Goal: Information Seeking & Learning: Learn about a topic

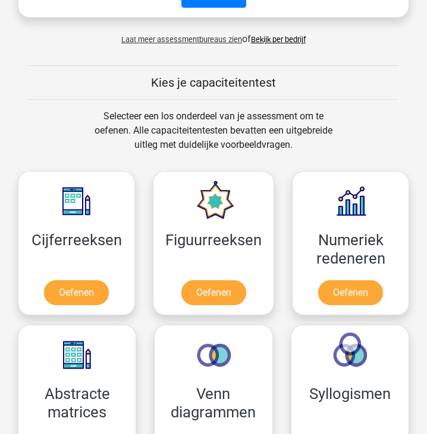
scroll to position [613, 0]
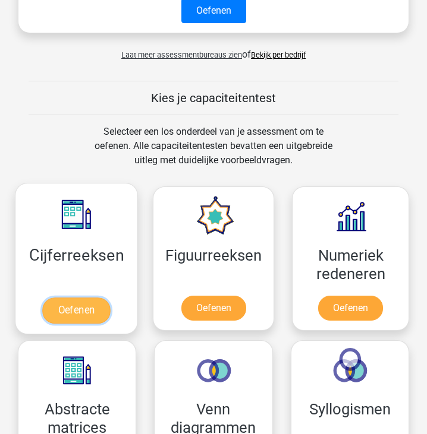
click at [82, 307] on link "Oefenen" at bounding box center [76, 311] width 68 height 26
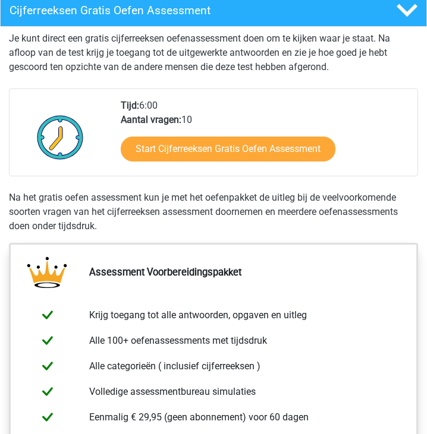
scroll to position [222, 0]
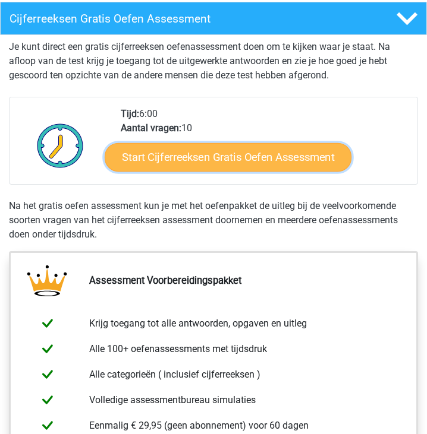
click at [176, 162] on link "Start Cijferreeksen Gratis Oefen Assessment" at bounding box center [227, 157] width 247 height 29
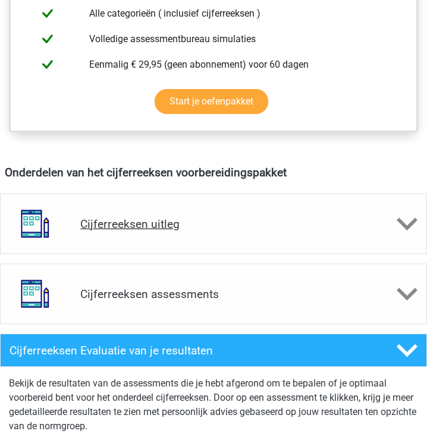
scroll to position [613, 0]
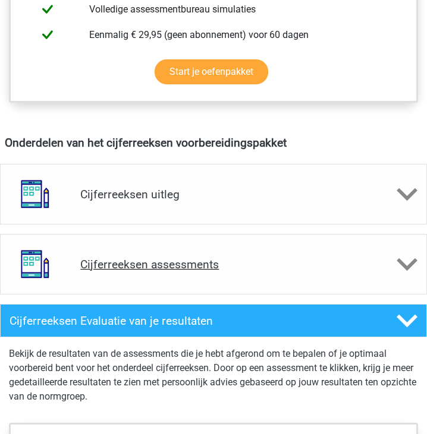
click at [152, 267] on h4 "Cijferreeksen assessments" at bounding box center [213, 265] width 266 height 14
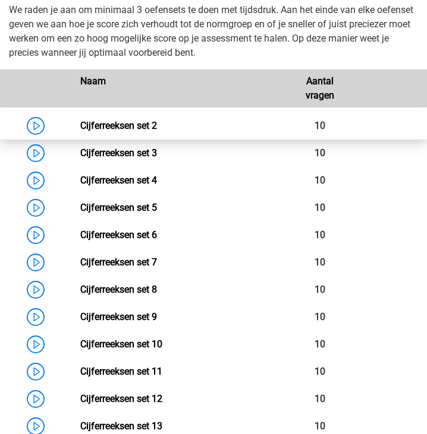
scroll to position [900, 0]
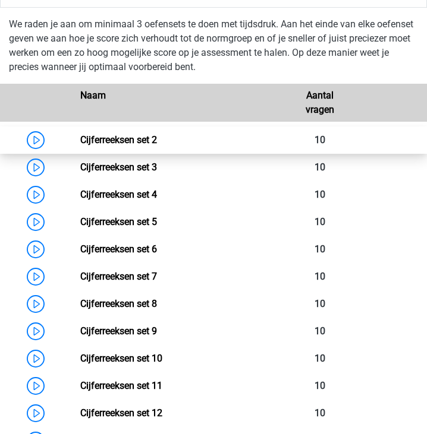
click at [80, 137] on link "Cijferreeksen set 2" at bounding box center [118, 139] width 77 height 11
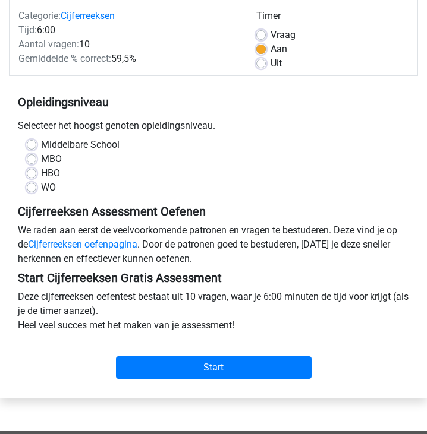
scroll to position [144, 0]
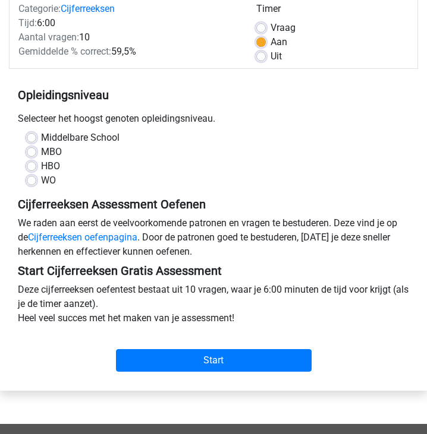
click at [41, 179] on label "WO" at bounding box center [48, 181] width 15 height 14
click at [35, 179] on input "WO" at bounding box center [32, 180] width 10 height 12
radio input "true"
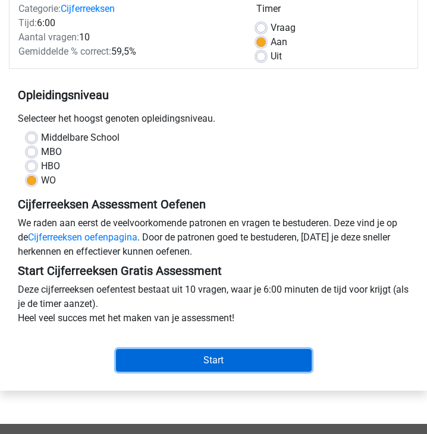
click at [134, 363] on input "Start" at bounding box center [214, 360] width 196 height 23
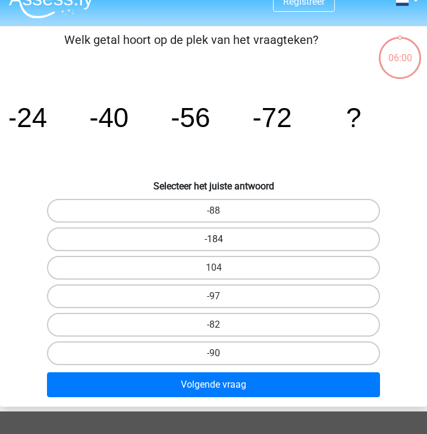
scroll to position [24, 0]
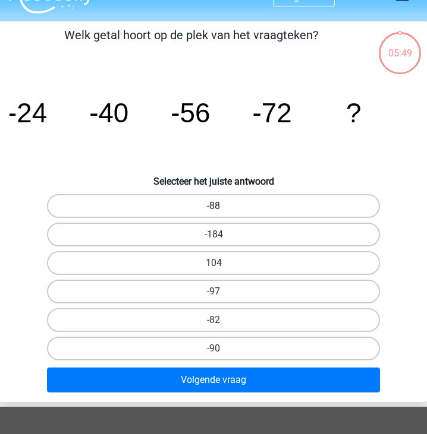
click at [136, 205] on label "-88" at bounding box center [213, 206] width 333 height 24
click at [213, 206] on input "-88" at bounding box center [217, 210] width 8 height 8
radio input "true"
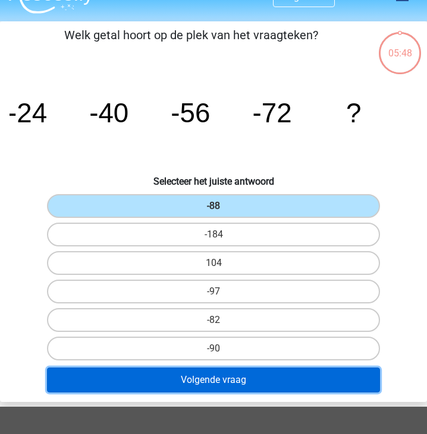
click at [163, 382] on button "Volgende vraag" at bounding box center [213, 380] width 333 height 25
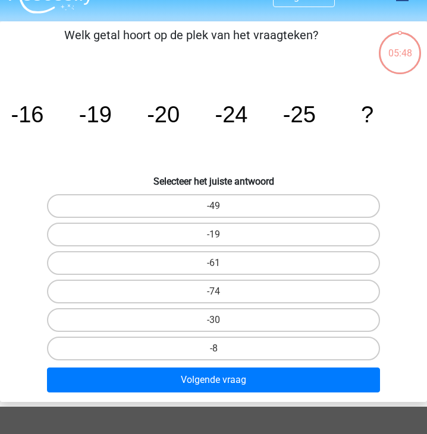
scroll to position [45, 0]
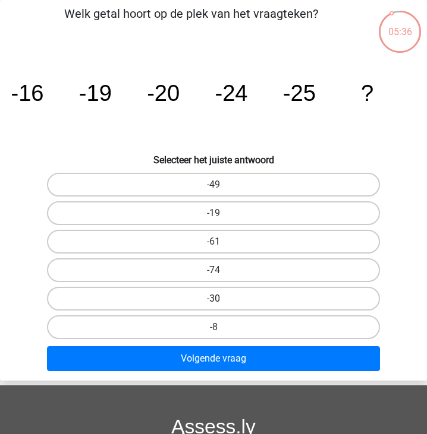
click at [222, 297] on label "-30" at bounding box center [213, 299] width 333 height 24
click at [221, 299] on input "-30" at bounding box center [217, 303] width 8 height 8
radio input "true"
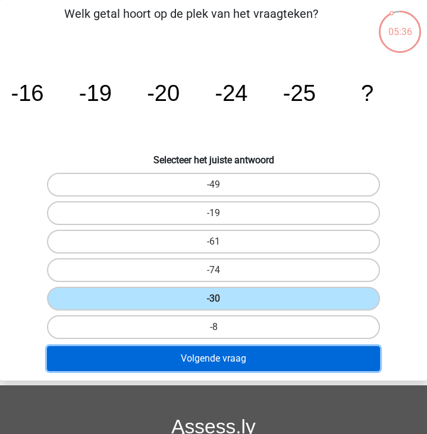
click at [216, 365] on button "Volgende vraag" at bounding box center [213, 358] width 333 height 25
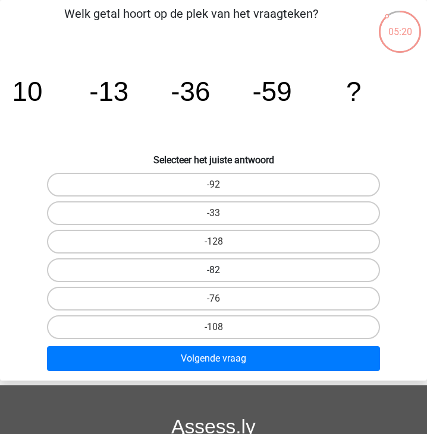
click at [196, 266] on label "-82" at bounding box center [213, 271] width 333 height 24
click at [213, 270] on input "-82" at bounding box center [217, 274] width 8 height 8
radio input "true"
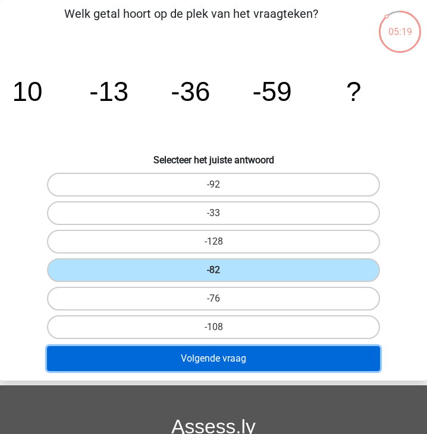
click at [181, 355] on button "Volgende vraag" at bounding box center [213, 358] width 333 height 25
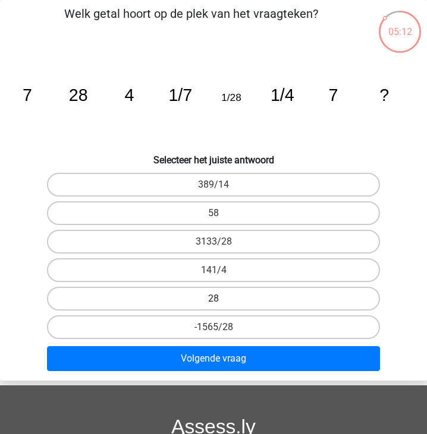
click at [225, 295] on label "28" at bounding box center [213, 299] width 333 height 24
click at [221, 299] on input "28" at bounding box center [217, 303] width 8 height 8
radio input "true"
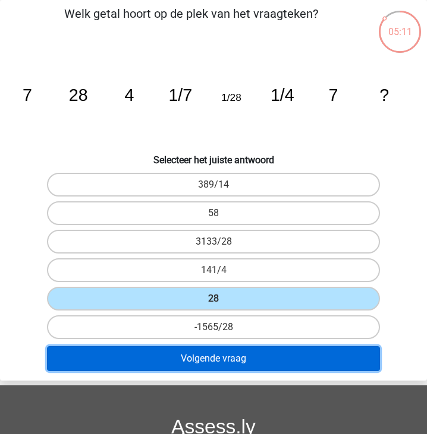
click at [222, 366] on button "Volgende vraag" at bounding box center [213, 358] width 333 height 25
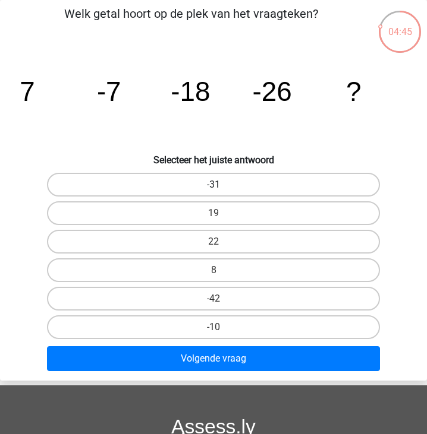
click at [178, 182] on label "-31" at bounding box center [213, 185] width 333 height 24
click at [213, 185] on input "-31" at bounding box center [217, 189] width 8 height 8
radio input "true"
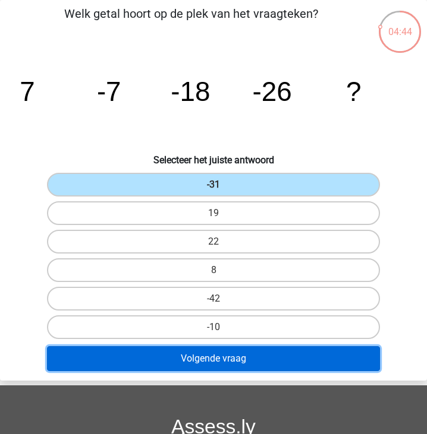
click at [212, 359] on button "Volgende vraag" at bounding box center [213, 358] width 333 height 25
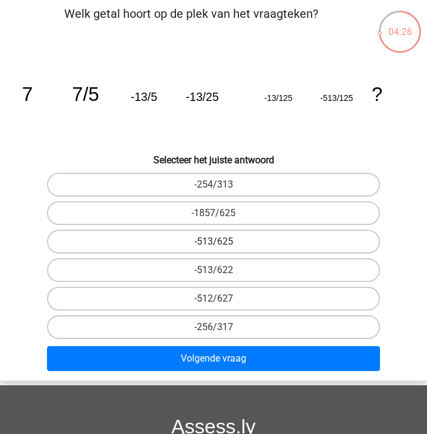
click at [224, 246] on label "-513/625" at bounding box center [213, 242] width 333 height 24
click at [221, 246] on input "-513/625" at bounding box center [217, 246] width 8 height 8
radio input "true"
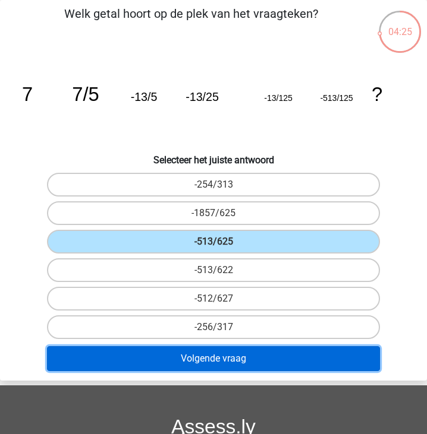
click at [238, 359] on button "Volgende vraag" at bounding box center [213, 358] width 333 height 25
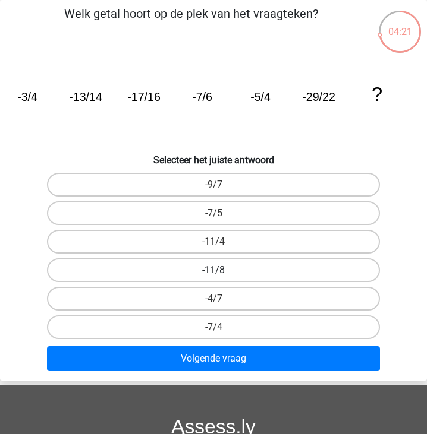
click at [208, 262] on label "-11/8" at bounding box center [213, 271] width 333 height 24
click at [213, 270] on input "-11/8" at bounding box center [217, 274] width 8 height 8
radio input "true"
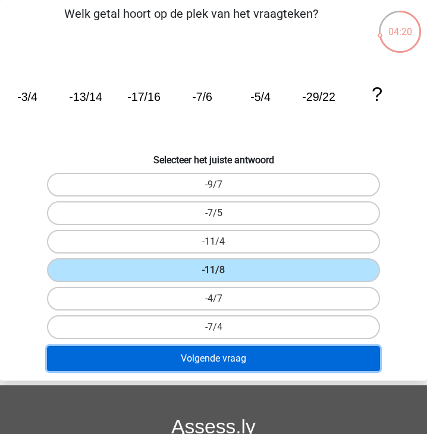
click at [210, 361] on button "Volgende vraag" at bounding box center [213, 358] width 333 height 25
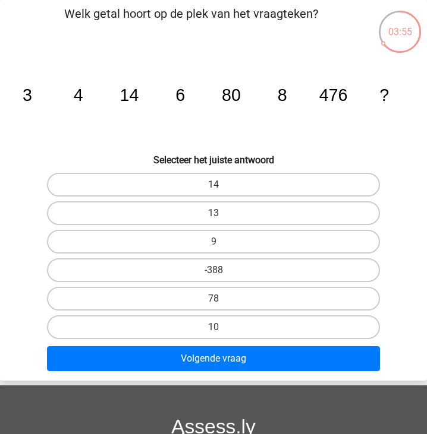
click at [213, 334] on input "10" at bounding box center [217, 331] width 8 height 8
radio input "true"
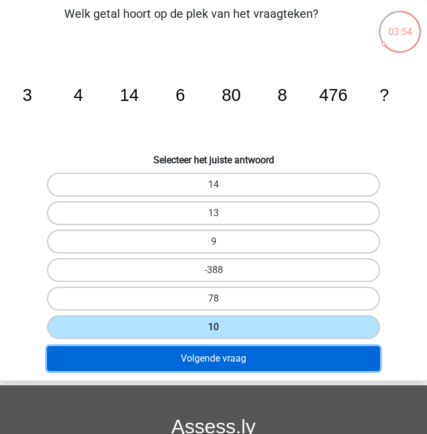
click at [216, 368] on button "Volgende vraag" at bounding box center [213, 358] width 333 height 25
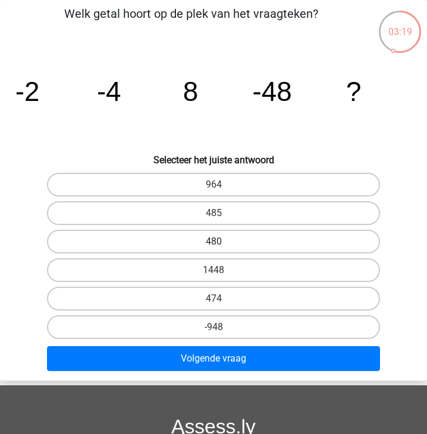
click at [208, 240] on label "480" at bounding box center [213, 242] width 333 height 24
click at [213, 242] on input "480" at bounding box center [217, 246] width 8 height 8
radio input "true"
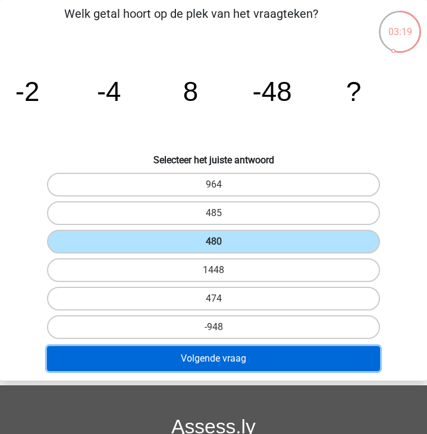
click at [201, 365] on button "Volgende vraag" at bounding box center [213, 358] width 333 height 25
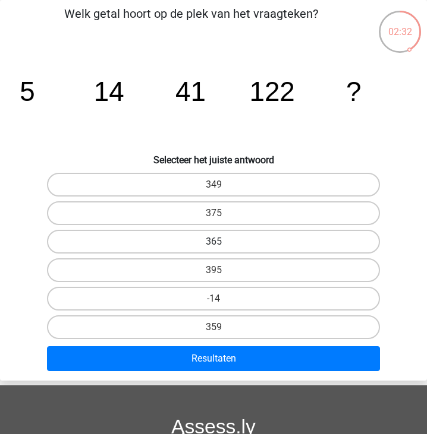
click at [231, 240] on label "365" at bounding box center [213, 242] width 333 height 24
click at [221, 242] on input "365" at bounding box center [217, 246] width 8 height 8
radio input "true"
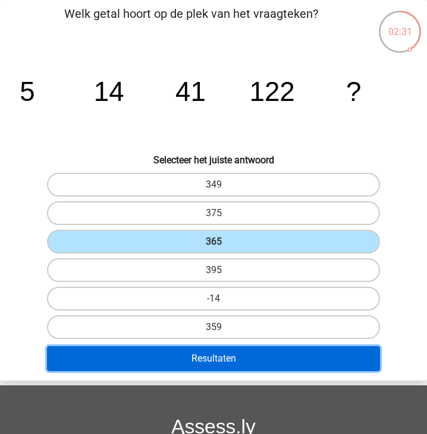
click at [212, 354] on button "Resultaten" at bounding box center [213, 358] width 333 height 25
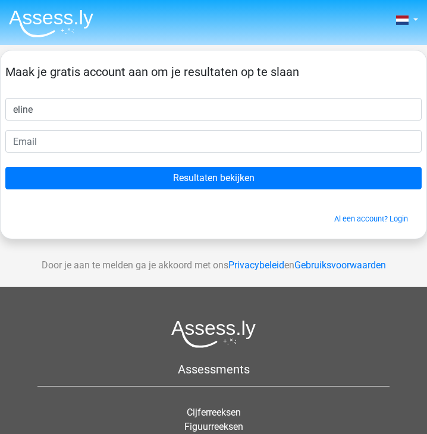
type input "eline"
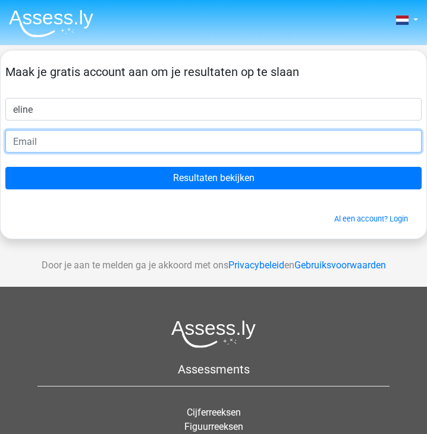
click at [87, 137] on input "email" at bounding box center [213, 141] width 416 height 23
type input "[EMAIL_ADDRESS][DOMAIN_NAME]"
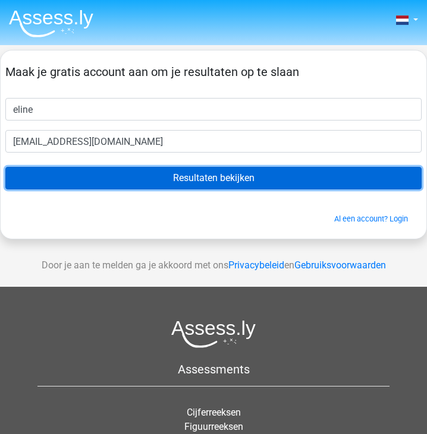
click at [69, 170] on input "Resultaten bekijken" at bounding box center [213, 178] width 416 height 23
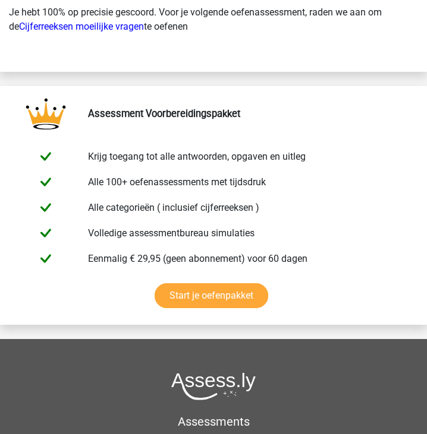
scroll to position [2333, 0]
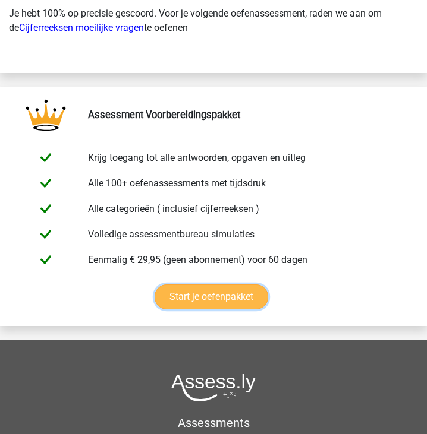
click at [235, 297] on link "Start je oefenpakket" at bounding box center [212, 297] width 114 height 25
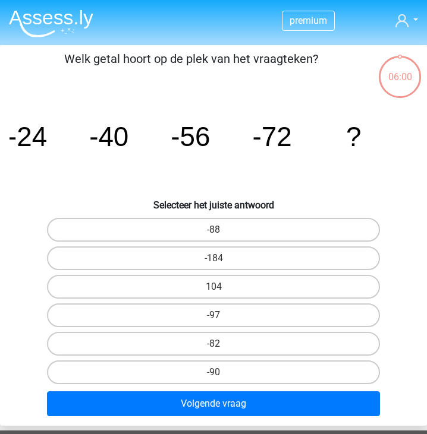
scroll to position [45, 0]
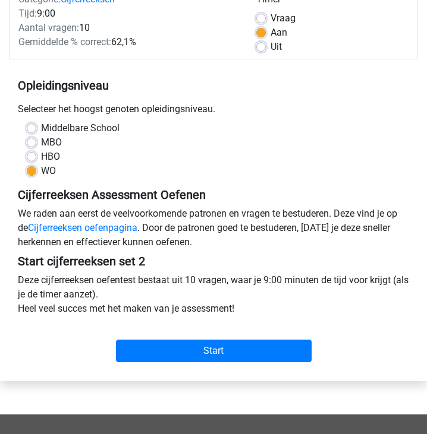
scroll to position [131, 0]
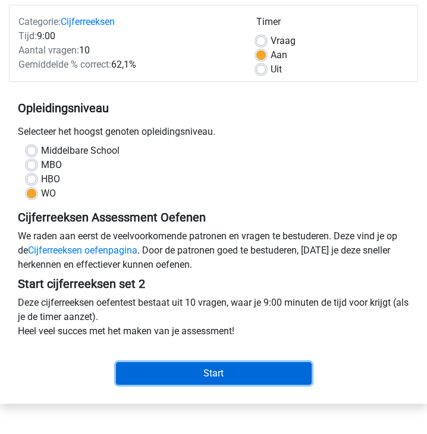
click at [184, 377] on input "Start" at bounding box center [214, 374] width 196 height 23
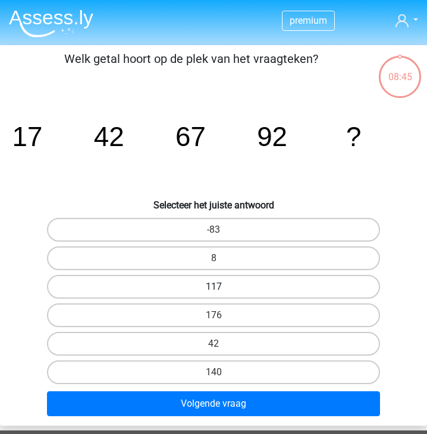
click at [234, 283] on label "117" at bounding box center [213, 287] width 333 height 24
click at [221, 287] on input "117" at bounding box center [217, 291] width 8 height 8
radio input "true"
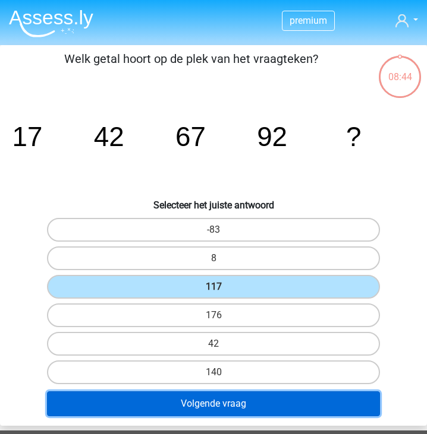
click at [203, 405] on button "Volgende vraag" at bounding box center [213, 404] width 333 height 25
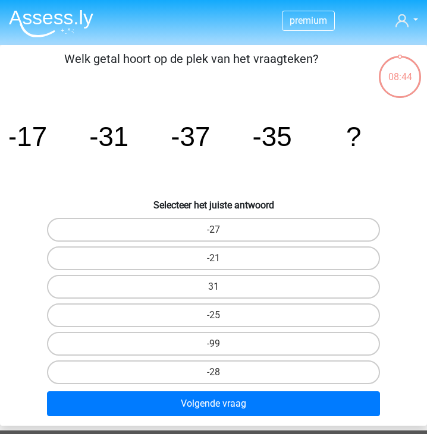
scroll to position [45, 0]
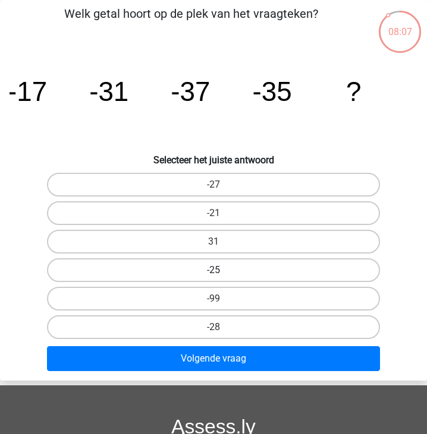
click at [166, 267] on label "-25" at bounding box center [213, 271] width 333 height 24
click at [213, 270] on input "-25" at bounding box center [217, 274] width 8 height 8
radio input "true"
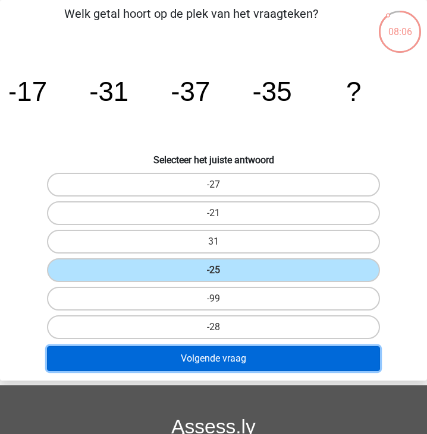
click at [171, 366] on button "Volgende vraag" at bounding box center [213, 358] width 333 height 25
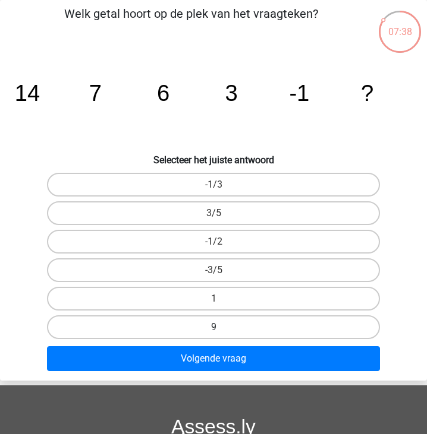
click at [210, 319] on label "9" at bounding box center [213, 328] width 333 height 24
click at [213, 327] on input "9" at bounding box center [217, 331] width 8 height 8
radio input "true"
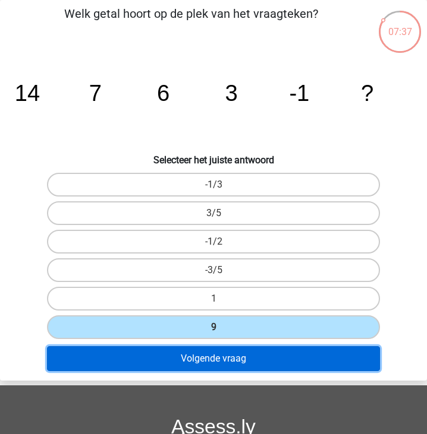
click at [216, 349] on button "Volgende vraag" at bounding box center [213, 358] width 333 height 25
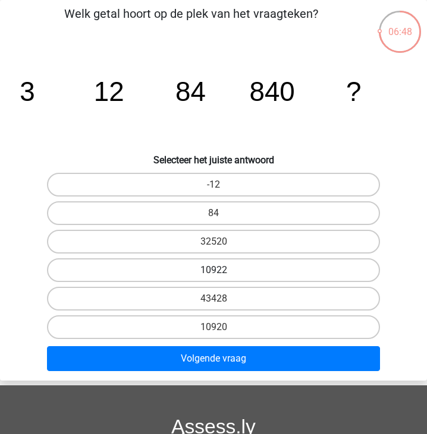
click at [169, 267] on label "10922" at bounding box center [213, 271] width 333 height 24
click at [213, 270] on input "10922" at bounding box center [217, 274] width 8 height 8
radio input "true"
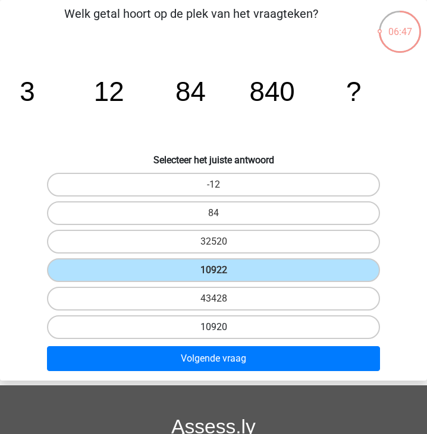
click at [187, 333] on label "10920" at bounding box center [213, 328] width 333 height 24
click at [213, 333] on input "10920" at bounding box center [217, 331] width 8 height 8
radio input "true"
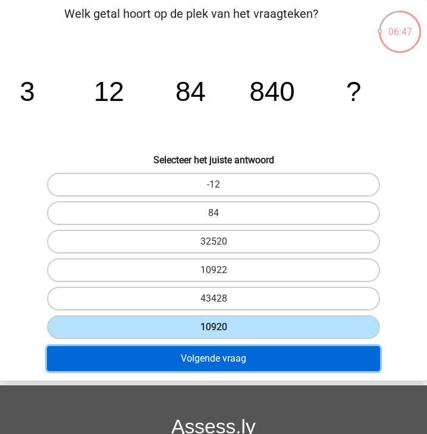
click at [177, 354] on button "Volgende vraag" at bounding box center [213, 358] width 333 height 25
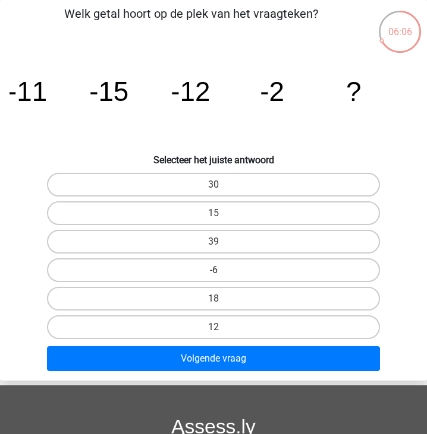
click at [225, 272] on label "-6" at bounding box center [213, 271] width 333 height 24
click at [221, 272] on input "-6" at bounding box center [217, 274] width 8 height 8
radio input "true"
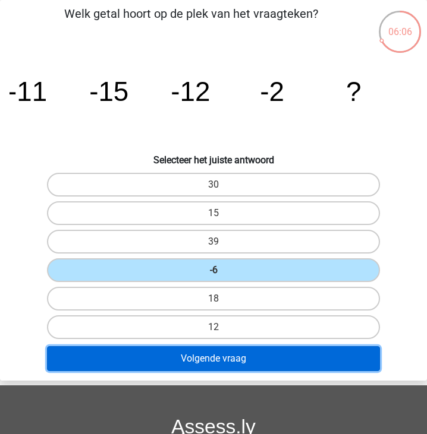
click at [210, 360] on button "Volgende vraag" at bounding box center [213, 358] width 333 height 25
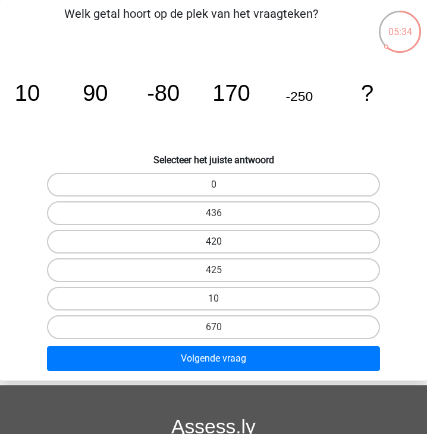
click at [241, 239] on label "420" at bounding box center [213, 242] width 333 height 24
click at [221, 242] on input "420" at bounding box center [217, 246] width 8 height 8
radio input "true"
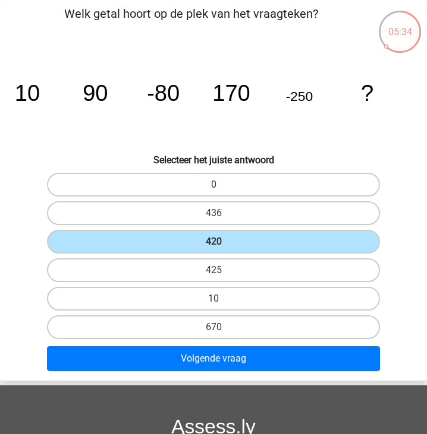
click at [237, 373] on div "Volgende vraag" at bounding box center [214, 361] width 426 height 30
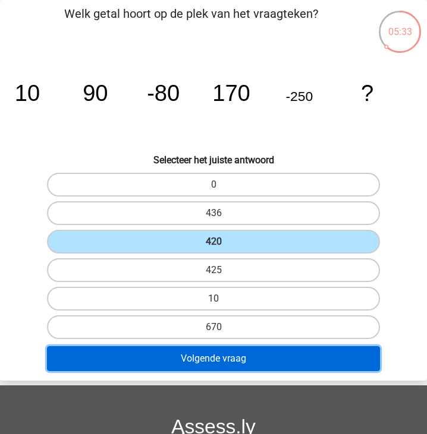
click at [233, 360] on button "Volgende vraag" at bounding box center [213, 358] width 333 height 25
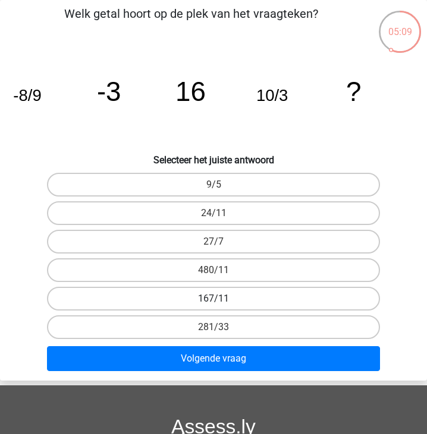
click at [228, 289] on label "167/11" at bounding box center [213, 299] width 333 height 24
click at [221, 299] on input "167/11" at bounding box center [217, 303] width 8 height 8
radio input "true"
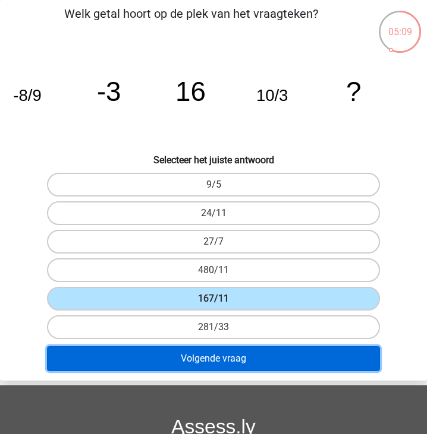
click at [215, 348] on button "Volgende vraag" at bounding box center [213, 358] width 333 height 25
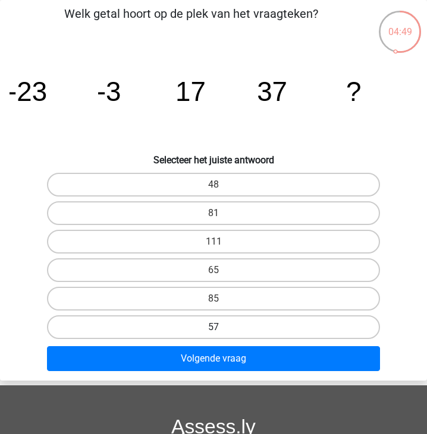
click at [190, 324] on label "57" at bounding box center [213, 328] width 333 height 24
click at [213, 327] on input "57" at bounding box center [217, 331] width 8 height 8
radio input "true"
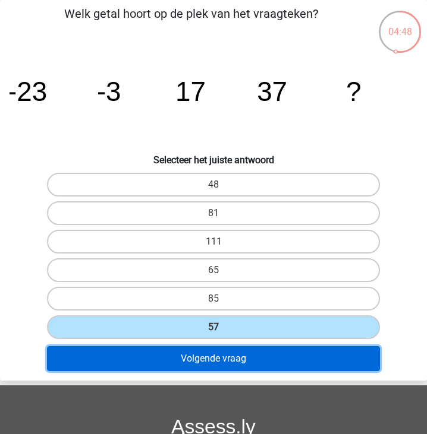
click at [190, 349] on button "Volgende vraag" at bounding box center [213, 358] width 333 height 25
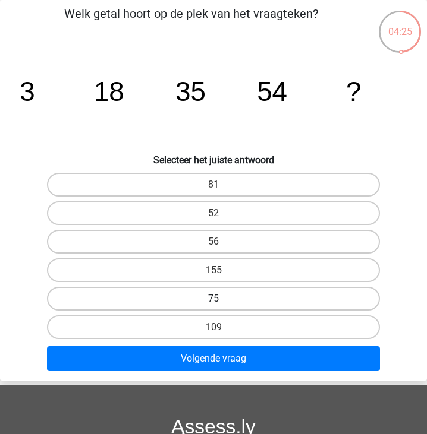
click at [207, 298] on label "75" at bounding box center [213, 299] width 333 height 24
click at [213, 299] on input "75" at bounding box center [217, 303] width 8 height 8
radio input "true"
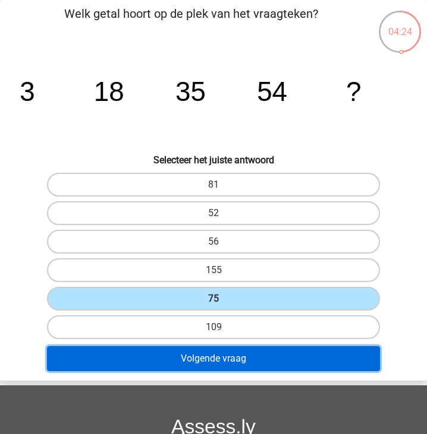
click at [205, 355] on button "Volgende vraag" at bounding box center [213, 358] width 333 height 25
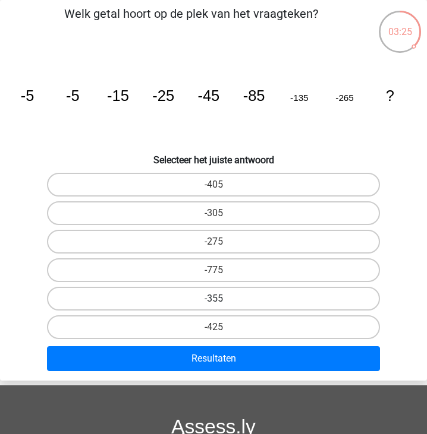
click at [244, 292] on label "-355" at bounding box center [213, 299] width 333 height 24
click at [221, 299] on input "-355" at bounding box center [217, 303] width 8 height 8
radio input "true"
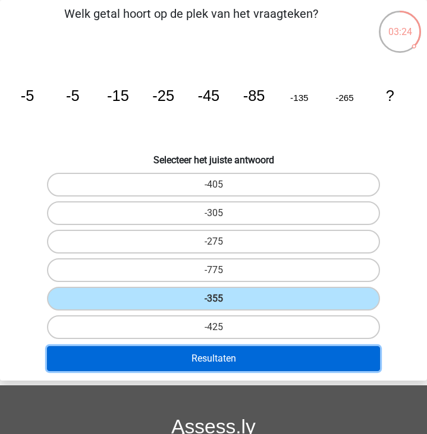
click at [230, 354] on button "Resultaten" at bounding box center [213, 358] width 333 height 25
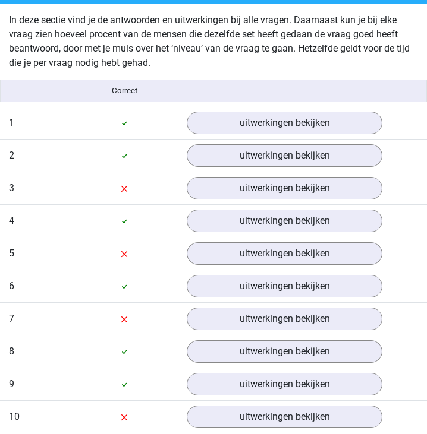
scroll to position [960, 0]
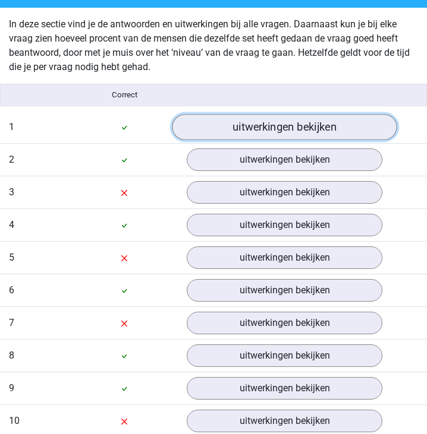
click at [245, 128] on link "uitwerkingen bekijken" at bounding box center [284, 127] width 225 height 26
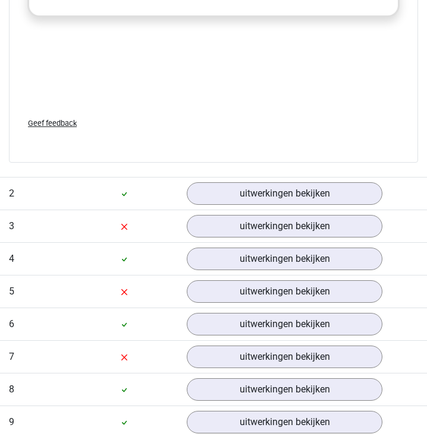
scroll to position [1613, 0]
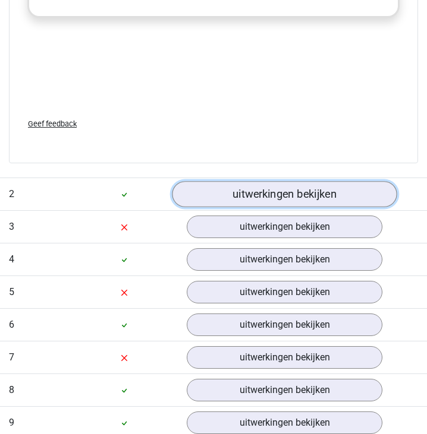
click at [234, 194] on link "uitwerkingen bekijken" at bounding box center [284, 195] width 225 height 26
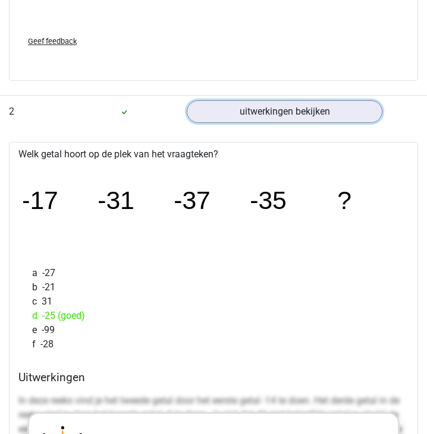
scroll to position [1698, 0]
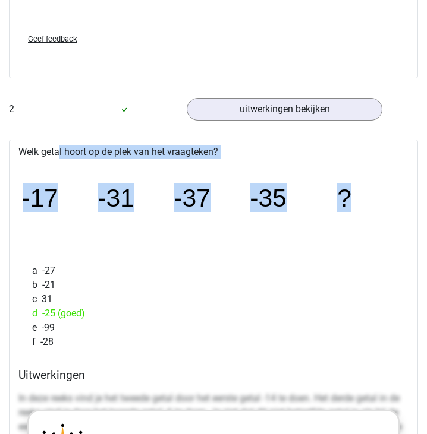
drag, startPoint x: 364, startPoint y: 213, endPoint x: 34, endPoint y: 141, distance: 338.2
copy div "Welk getal hoort op de plek van het vraagteken? image/svg+xml -17 -31 -37 -35 ?"
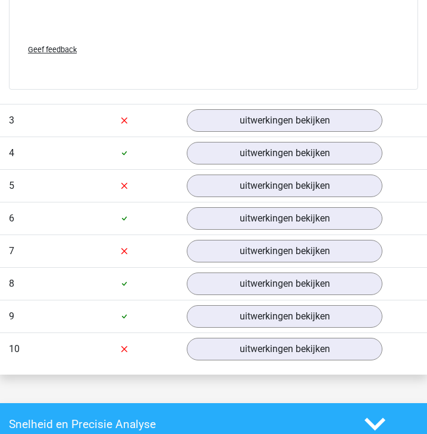
scroll to position [2397, 0]
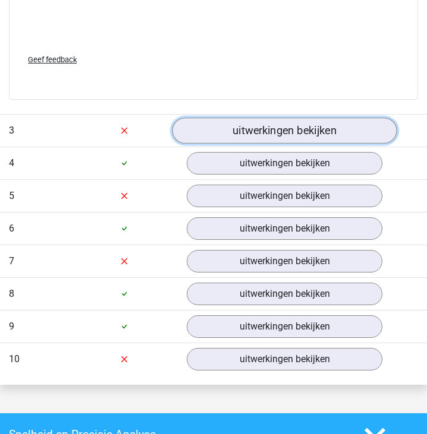
click at [218, 136] on link "uitwerkingen bekijken" at bounding box center [284, 131] width 225 height 26
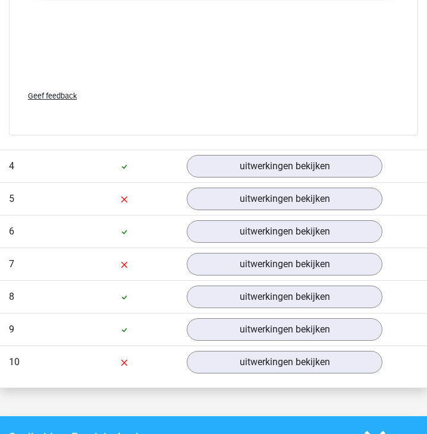
scroll to position [3074, 0]
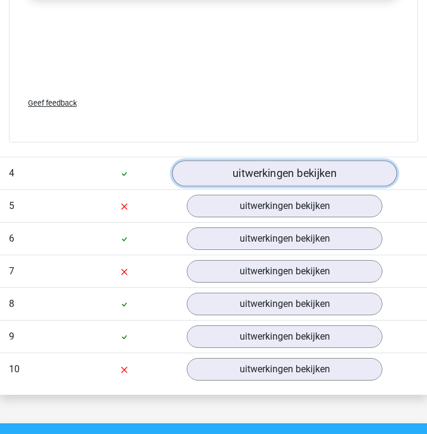
click at [234, 171] on link "uitwerkingen bekijken" at bounding box center [284, 173] width 225 height 26
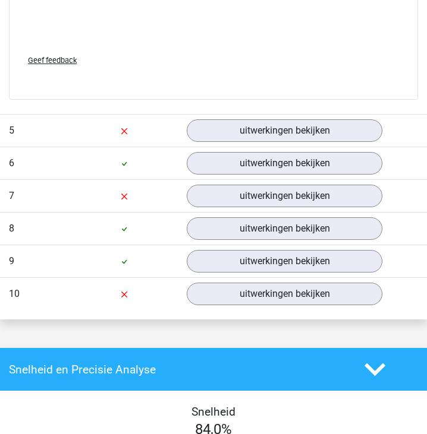
scroll to position [3845, 0]
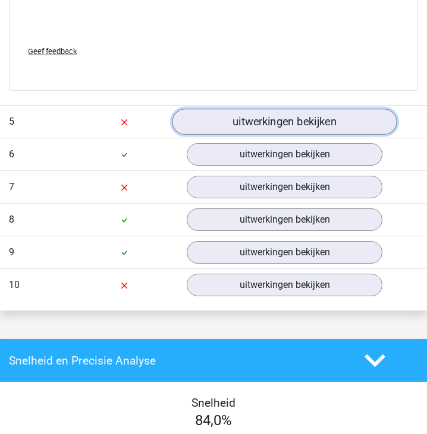
click at [241, 127] on link "uitwerkingen bekijken" at bounding box center [284, 122] width 225 height 26
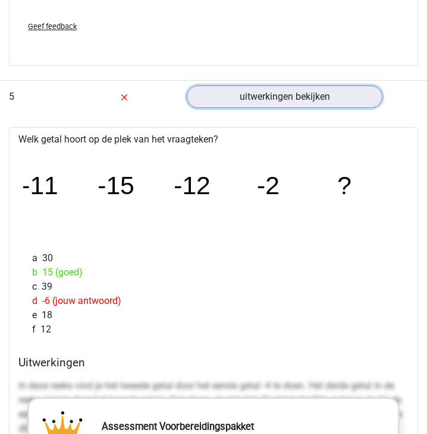
scroll to position [3872, 0]
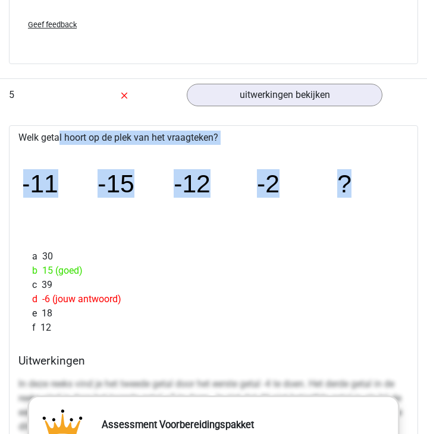
drag, startPoint x: 351, startPoint y: 197, endPoint x: -1, endPoint y: 140, distance: 356.9
copy div "Welk getal hoort op de plek van het vraagteken? image/svg+xml -11 -15 -12 -2 ?"
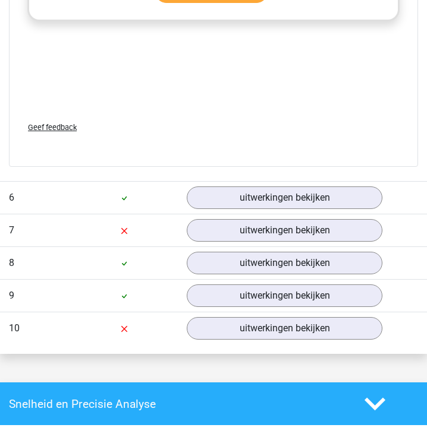
scroll to position [4508, 0]
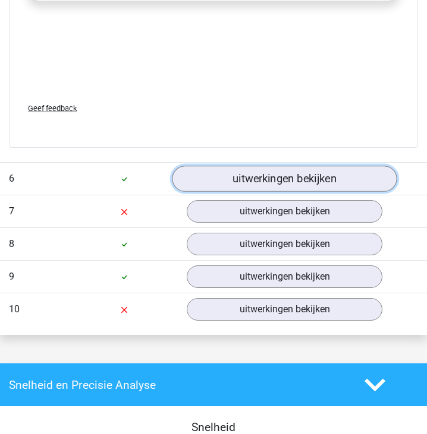
click at [269, 179] on link "uitwerkingen bekijken" at bounding box center [284, 179] width 225 height 26
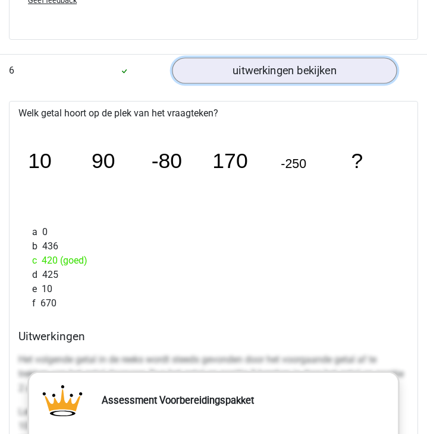
scroll to position [4615, 0]
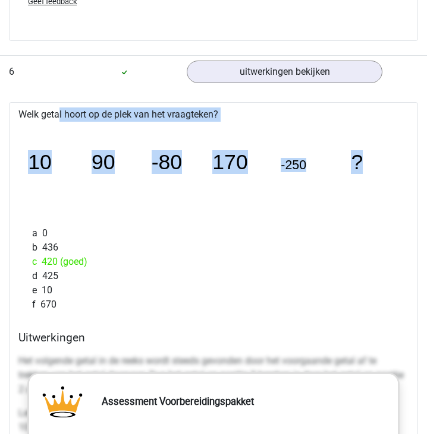
drag, startPoint x: 383, startPoint y: 167, endPoint x: 15, endPoint y: 103, distance: 373.4
click at [15, 103] on div "Welk getal hoort op de plek van het vraagteken? image/svg+xml 10 90 -80 170 -25…" at bounding box center [213, 431] width 409 height 658
copy div "Welk getal hoort op de plek van het vraagteken? image/svg+xml 10 90 -80 170 -25…"
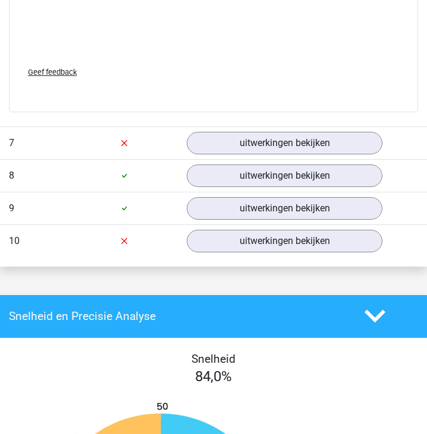
scroll to position [5247, 0]
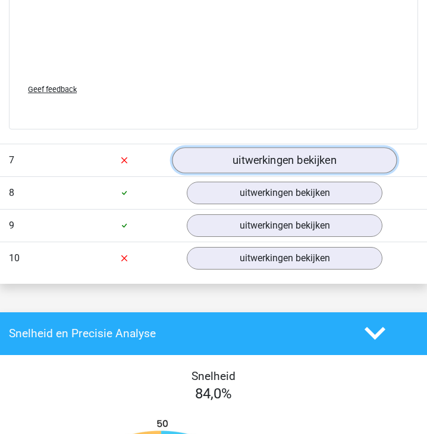
click at [259, 157] on link "uitwerkingen bekijken" at bounding box center [284, 160] width 225 height 26
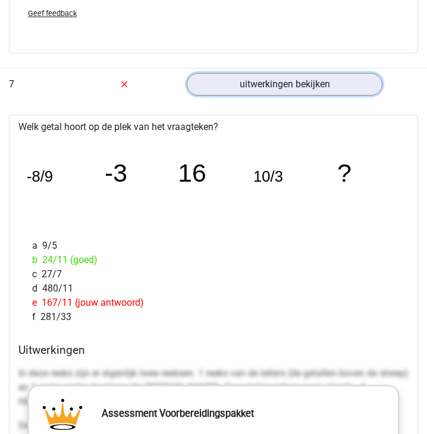
scroll to position [5310, 0]
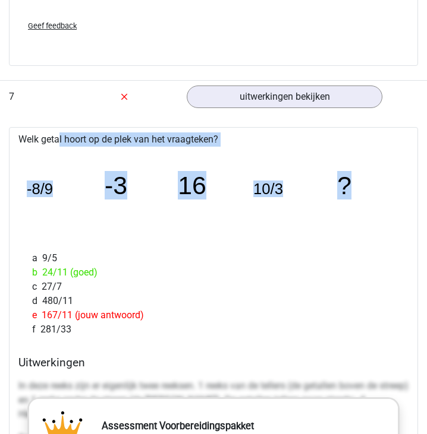
drag, startPoint x: 373, startPoint y: 192, endPoint x: 18, endPoint y: 137, distance: 358.4
copy div "Welk getal hoort op de plek van het vraagteken? image/svg+xml -8/9 -3 16 10/3 ?"
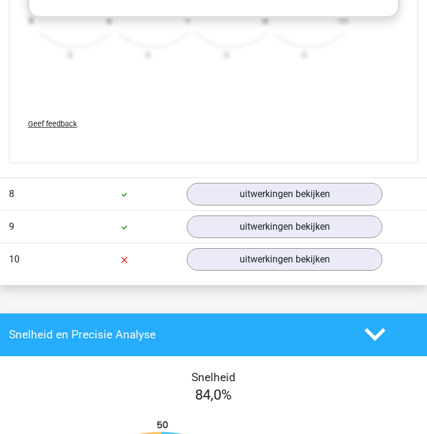
scroll to position [5936, 0]
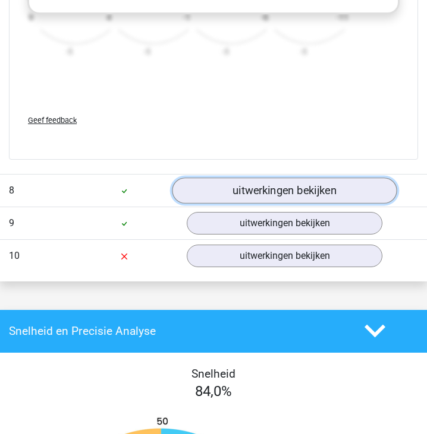
click at [260, 190] on link "uitwerkingen bekijken" at bounding box center [284, 191] width 225 height 26
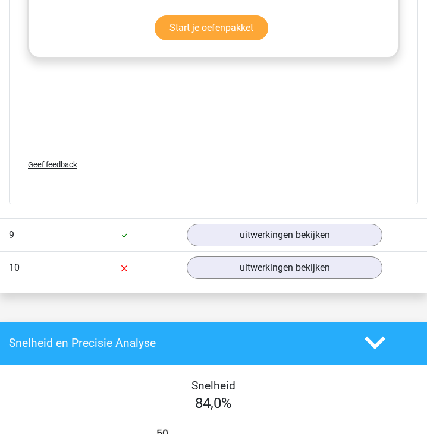
scroll to position [6620, 0]
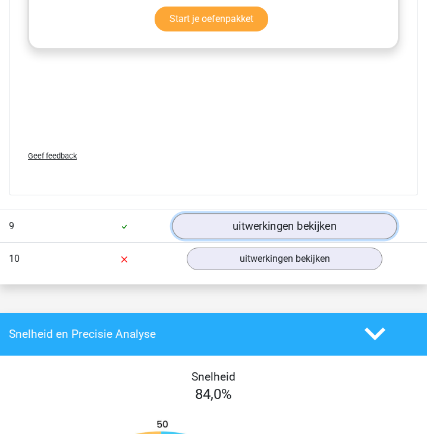
click at [258, 218] on link "uitwerkingen bekijken" at bounding box center [284, 226] width 225 height 26
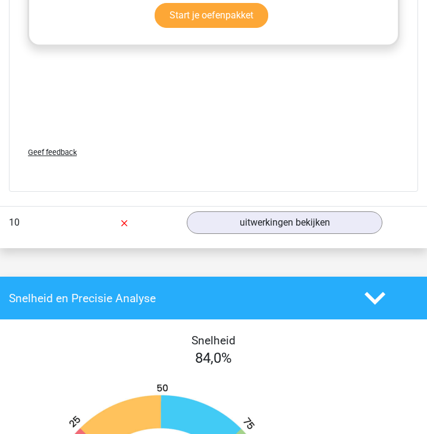
scroll to position [7353, 0]
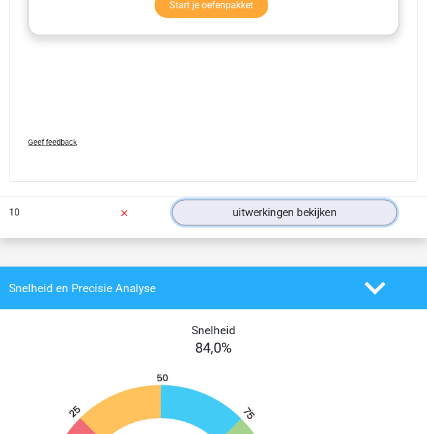
click at [243, 208] on link "uitwerkingen bekijken" at bounding box center [284, 213] width 225 height 26
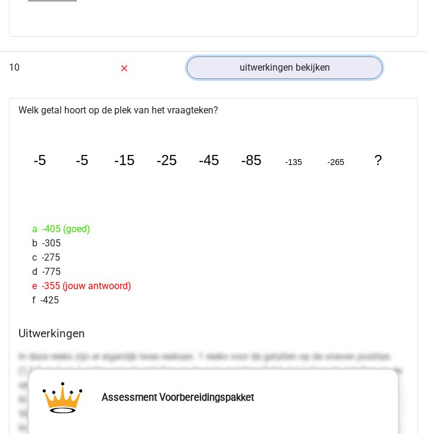
scroll to position [7483, 0]
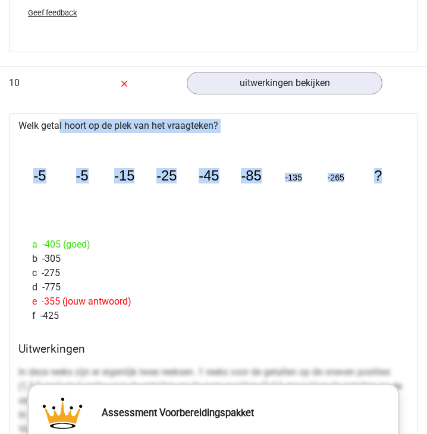
drag, startPoint x: 390, startPoint y: 177, endPoint x: -34, endPoint y: 125, distance: 427.5
copy div "Welk getal hoort op de plek van het vraagteken? image/svg+xml -5 -5 -15 -25 -45…"
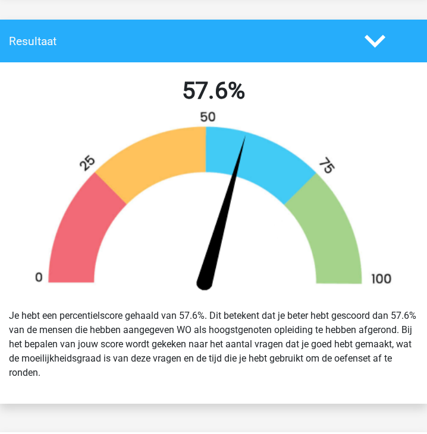
scroll to position [9, 0]
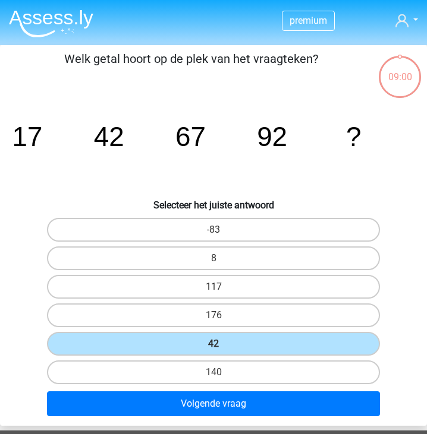
scroll to position [45, 0]
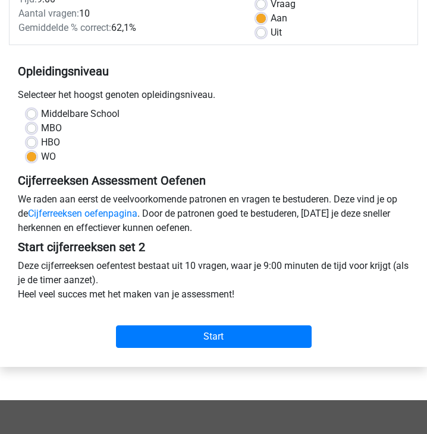
scroll to position [175, 0]
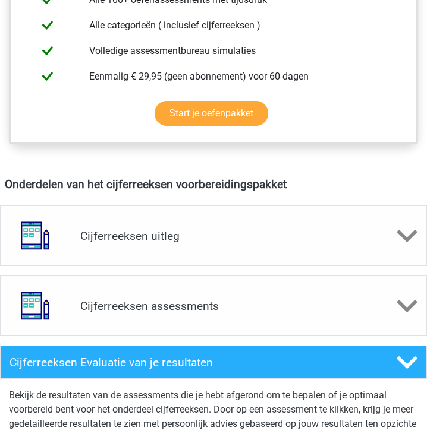
scroll to position [606, 0]
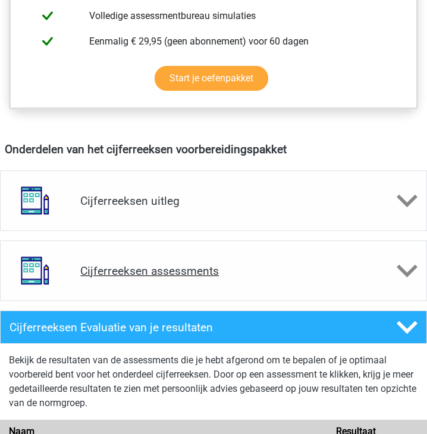
click at [405, 275] on polygon at bounding box center [406, 270] width 21 height 13
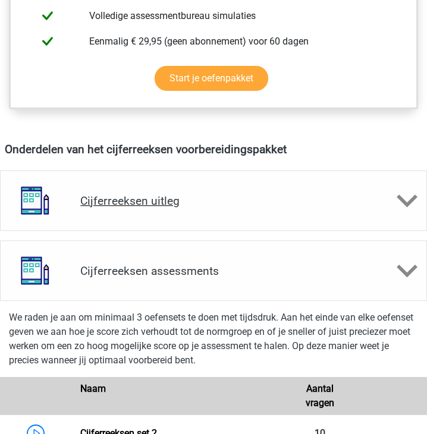
click at [408, 191] on icon at bounding box center [406, 201] width 21 height 21
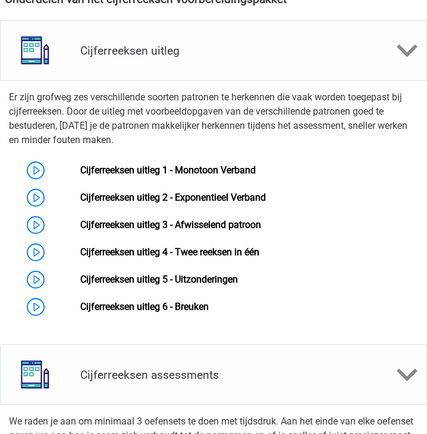
scroll to position [767, 0]
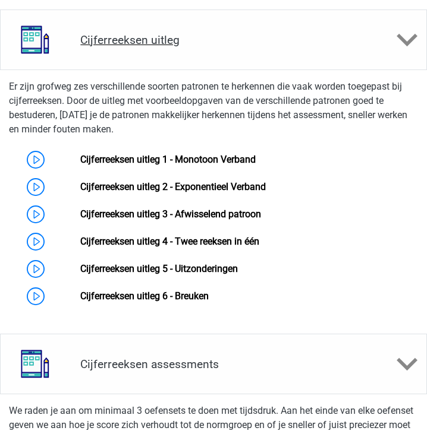
click at [408, 35] on icon at bounding box center [406, 40] width 21 height 21
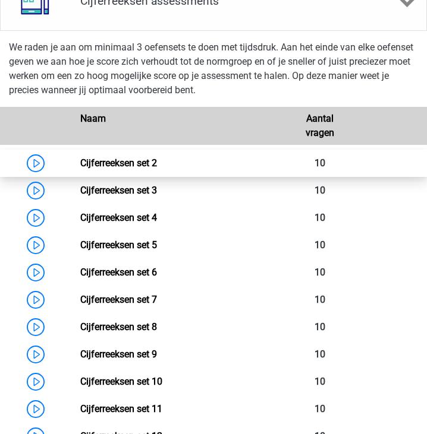
scroll to position [878, 0]
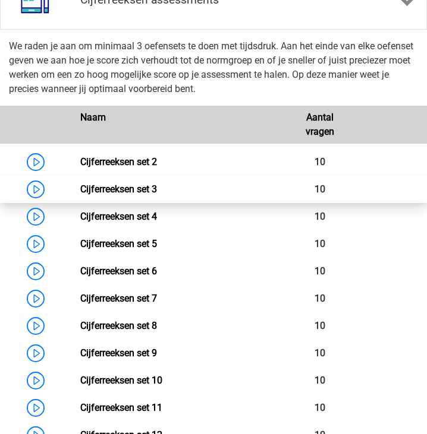
click at [80, 189] on link "Cijferreeksen set 3" at bounding box center [118, 189] width 77 height 11
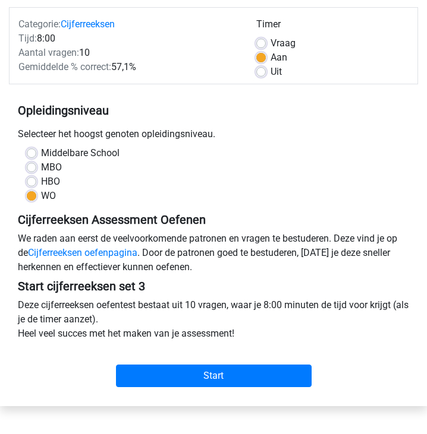
scroll to position [130, 0]
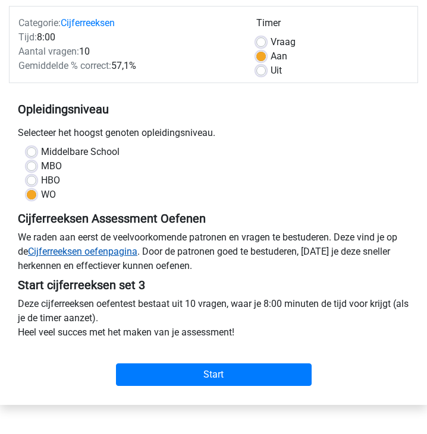
click at [87, 247] on link "Cijferreeksen oefenpagina" at bounding box center [82, 251] width 109 height 11
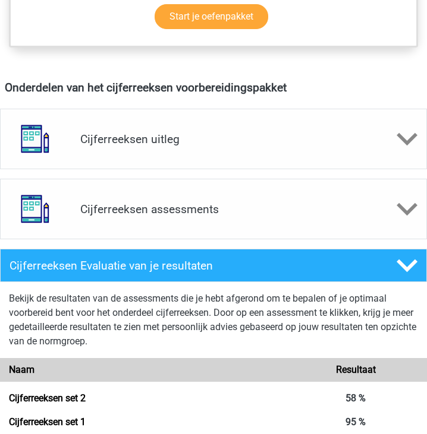
scroll to position [672, 0]
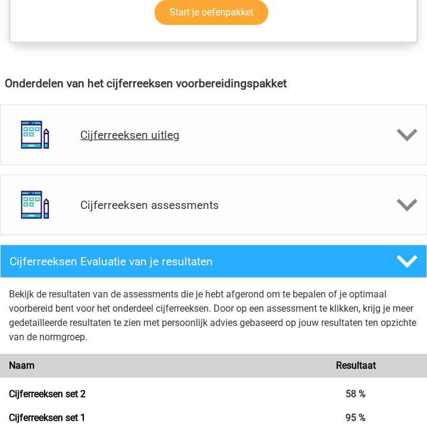
click at [151, 135] on h4 "Cijferreeksen uitleg" at bounding box center [213, 135] width 266 height 14
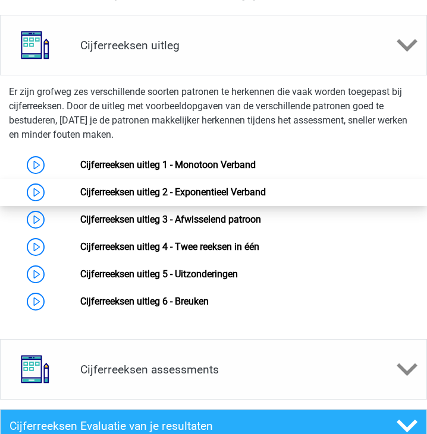
scroll to position [776, 0]
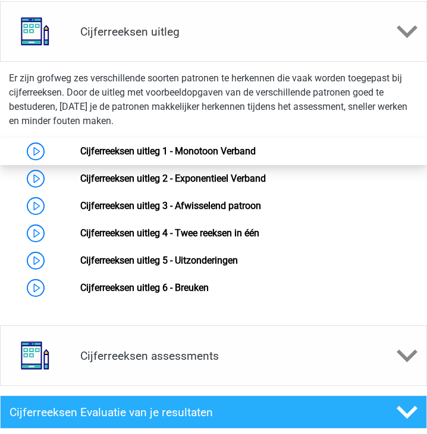
click at [85, 147] on link "Cijferreeksen uitleg 1 - Monotoon Verband" at bounding box center [167, 151] width 175 height 11
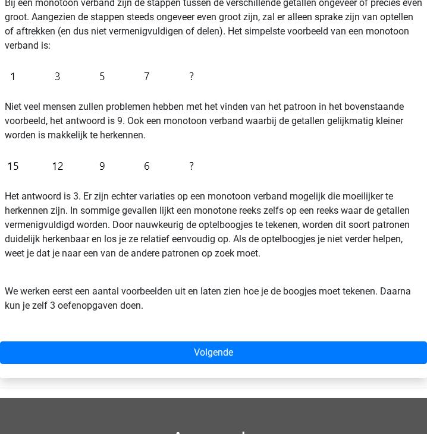
scroll to position [215, 0]
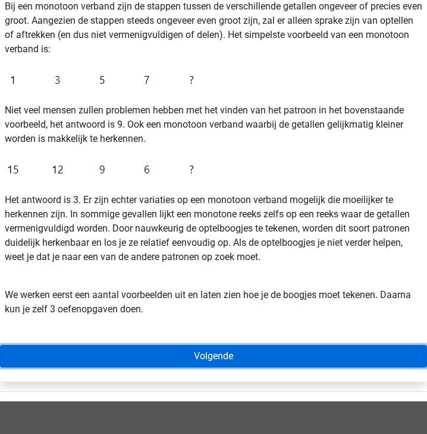
click at [197, 360] on link "Volgende" at bounding box center [213, 356] width 427 height 23
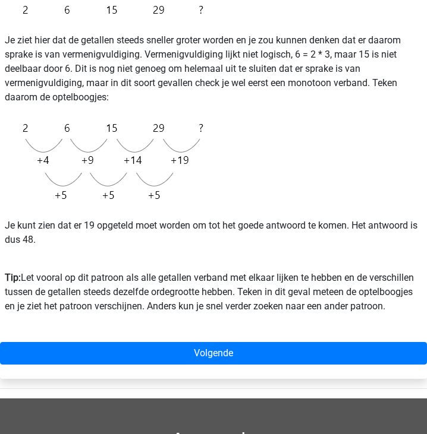
scroll to position [214, 0]
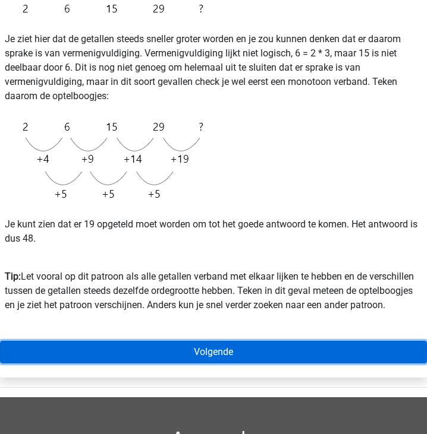
click at [186, 348] on link "Volgende" at bounding box center [213, 352] width 427 height 23
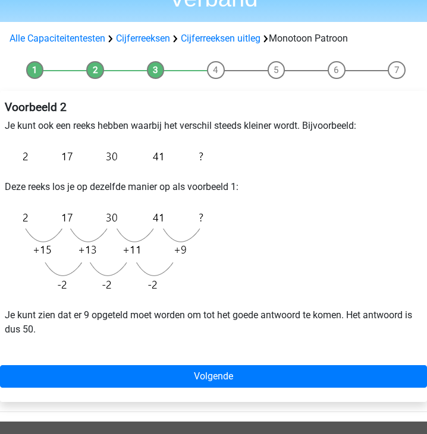
scroll to position [82, 0]
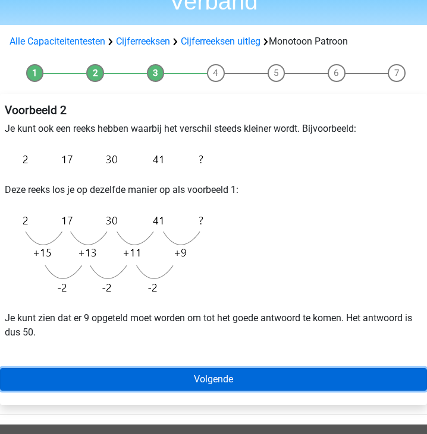
click at [177, 374] on link "Volgende" at bounding box center [213, 379] width 427 height 23
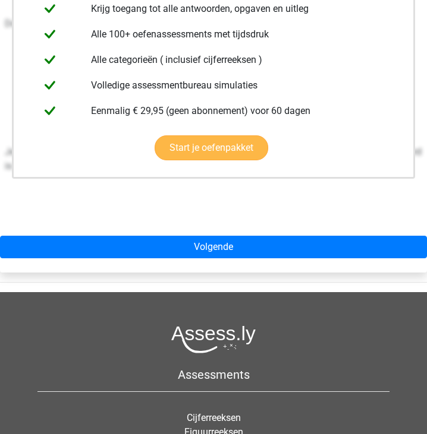
scroll to position [269, 0]
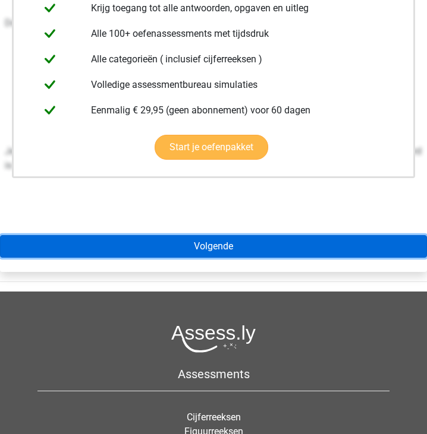
click at [190, 241] on link "Volgende" at bounding box center [213, 246] width 427 height 23
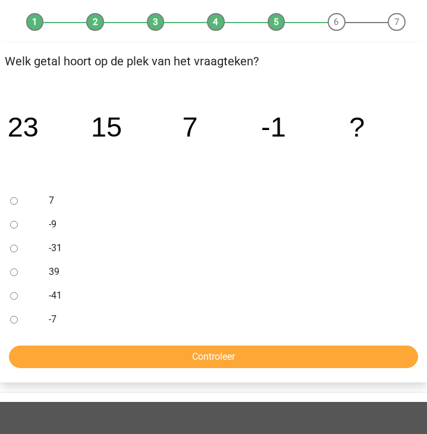
scroll to position [141, 0]
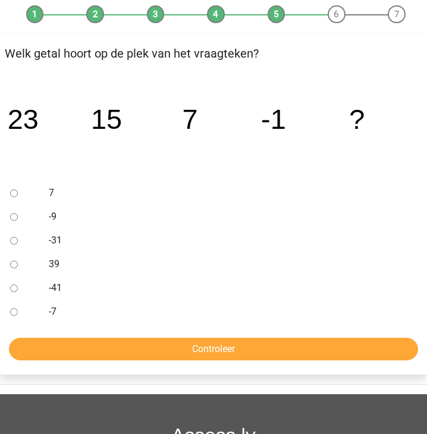
click at [25, 216] on div at bounding box center [22, 217] width 34 height 24
click at [13, 217] on input "-9" at bounding box center [14, 217] width 8 height 8
radio input "true"
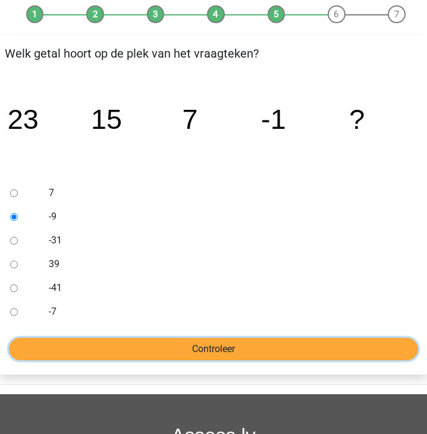
click at [110, 358] on input "Controleer" at bounding box center [213, 349] width 409 height 23
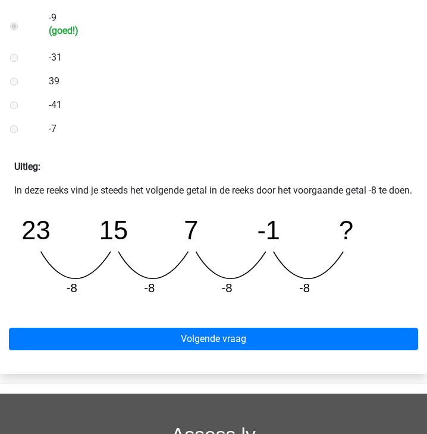
scroll to position [350, 0]
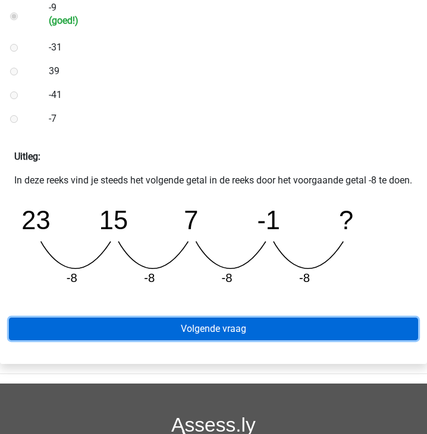
click at [119, 341] on link "Volgende vraag" at bounding box center [213, 329] width 409 height 23
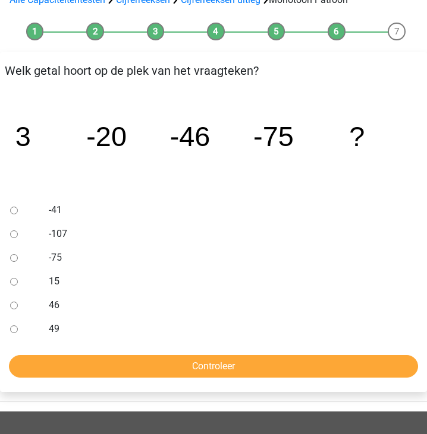
scroll to position [114, 0]
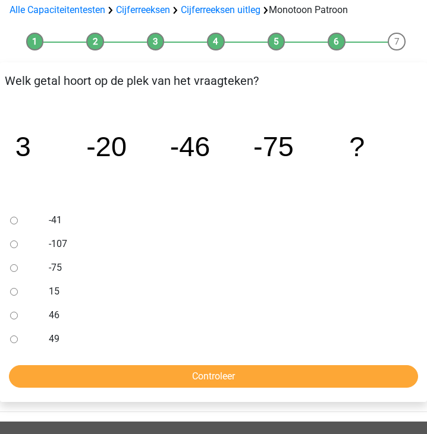
click at [10, 242] on div at bounding box center [22, 244] width 34 height 24
click at [13, 245] on input "-107" at bounding box center [14, 245] width 8 height 8
radio input "true"
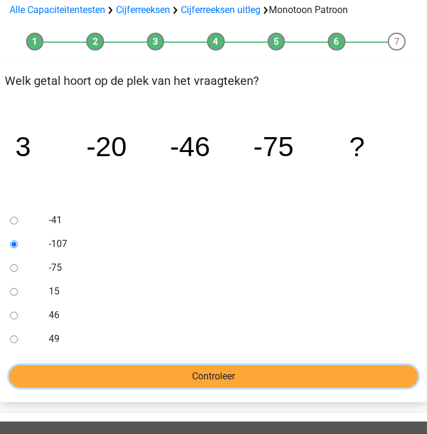
click at [107, 380] on input "Controleer" at bounding box center [213, 377] width 409 height 23
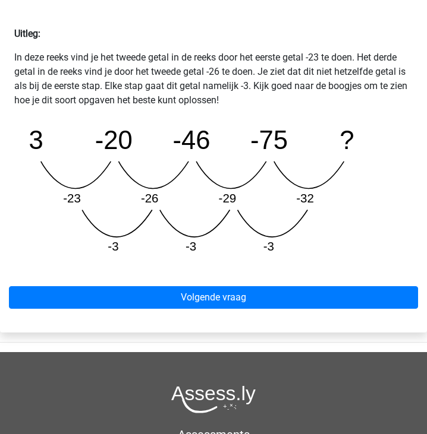
scroll to position [480, 0]
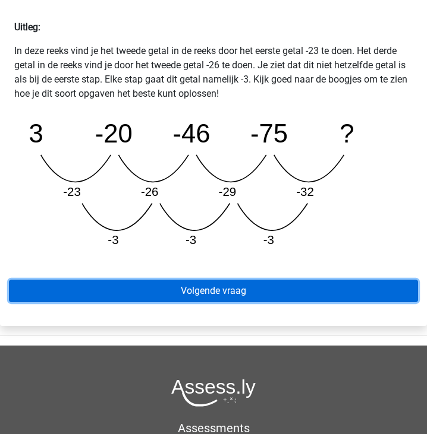
click at [150, 300] on link "Volgende vraag" at bounding box center [213, 291] width 409 height 23
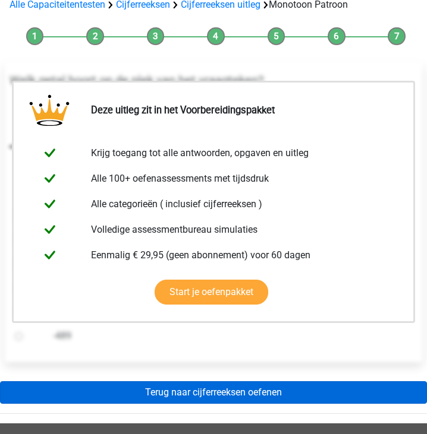
scroll to position [127, 0]
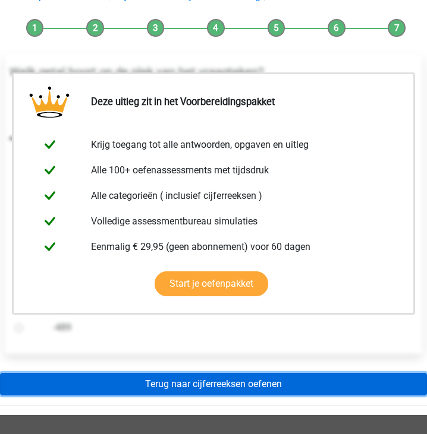
click at [148, 386] on link "Terug naar cijferreeksen oefenen" at bounding box center [213, 384] width 427 height 23
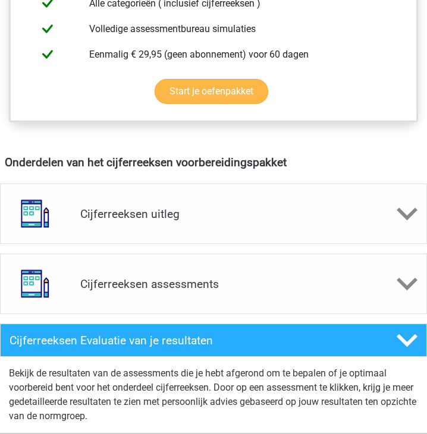
scroll to position [601, 0]
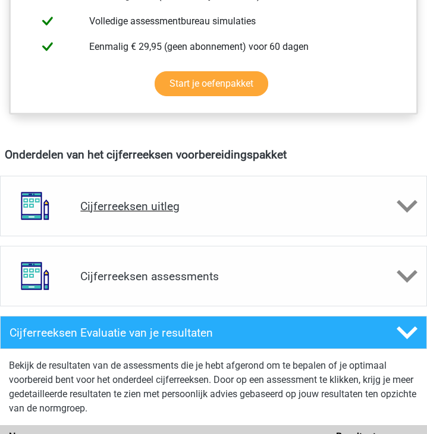
click at [281, 212] on h4 "Cijferreeksen uitleg" at bounding box center [213, 207] width 266 height 14
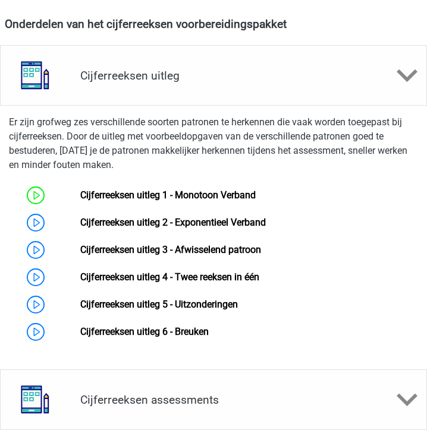
scroll to position [733, 0]
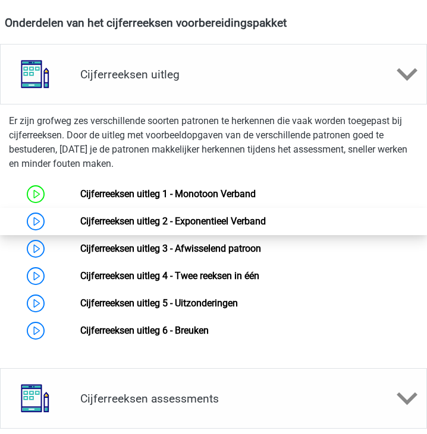
click at [80, 225] on link "Cijferreeksen uitleg 2 - Exponentieel Verband" at bounding box center [172, 221] width 185 height 11
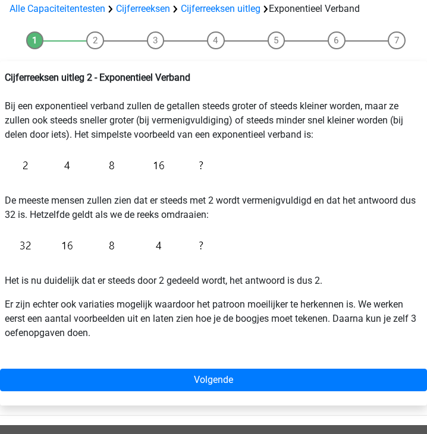
scroll to position [143, 0]
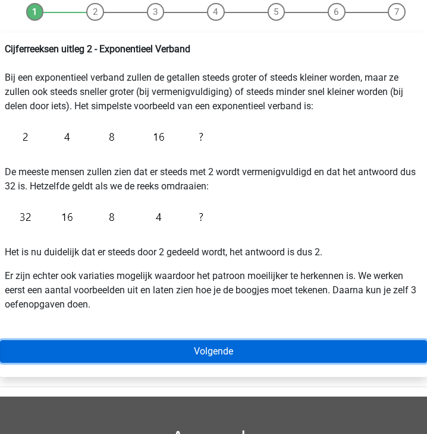
click at [143, 357] on link "Volgende" at bounding box center [213, 352] width 427 height 23
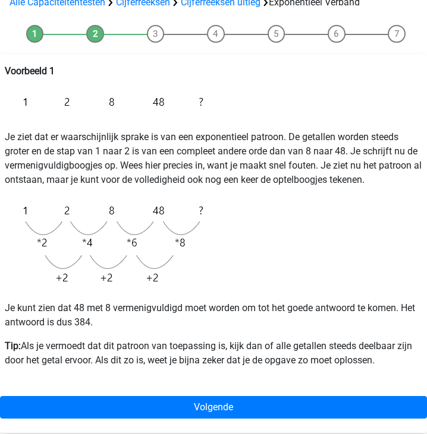
scroll to position [122, 0]
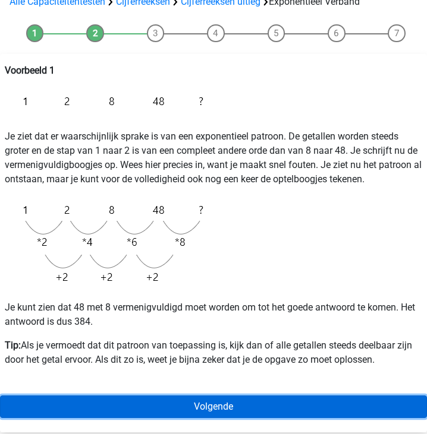
click at [143, 414] on link "Volgende" at bounding box center [213, 407] width 427 height 23
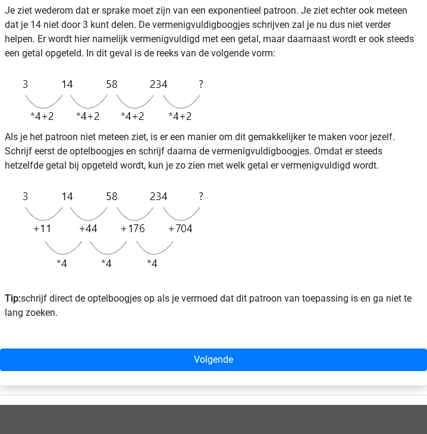
scroll to position [254, 0]
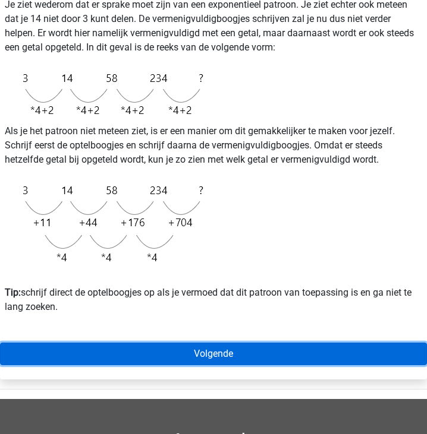
click at [160, 352] on link "Volgende" at bounding box center [213, 354] width 427 height 23
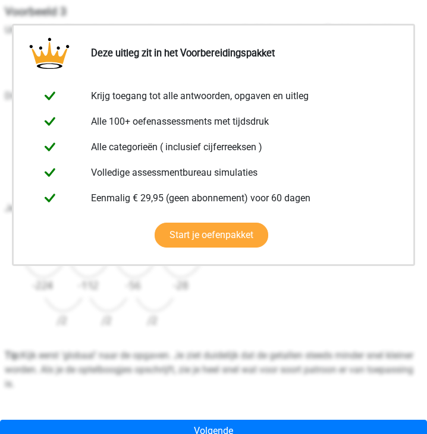
scroll to position [197, 0]
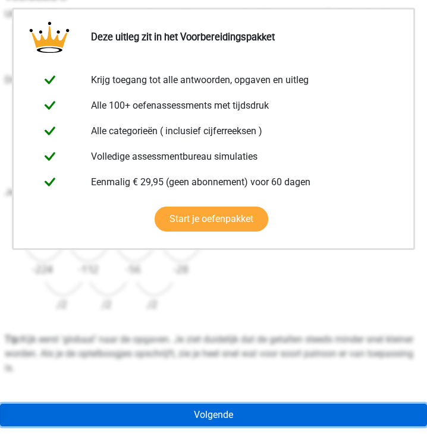
click at [170, 412] on link "Volgende" at bounding box center [213, 415] width 427 height 23
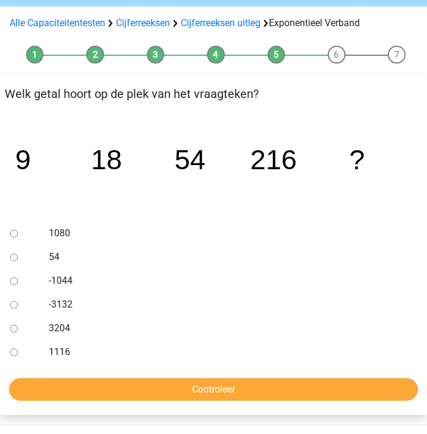
scroll to position [113, 0]
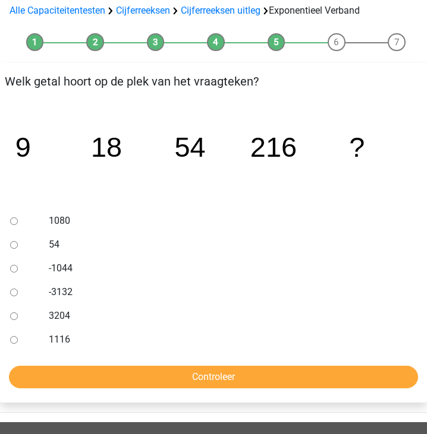
click at [54, 214] on label "1080" at bounding box center [231, 221] width 364 height 14
click at [18, 218] on input "1080" at bounding box center [14, 222] width 8 height 8
radio input "true"
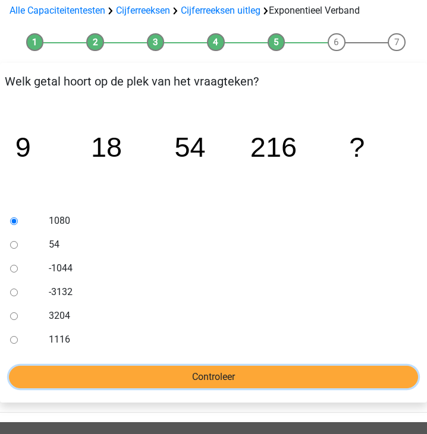
click at [64, 375] on input "Controleer" at bounding box center [213, 377] width 409 height 23
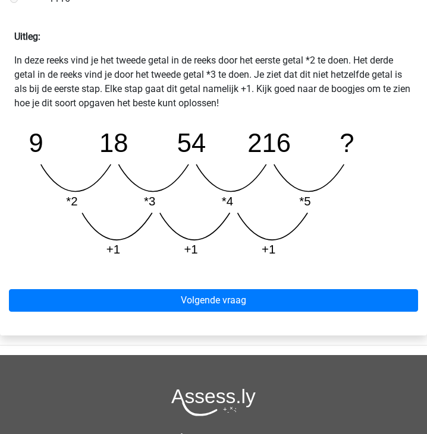
scroll to position [472, 0]
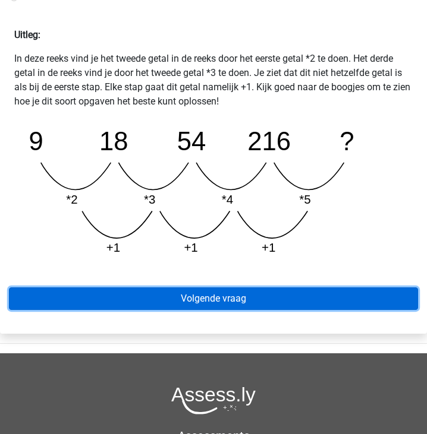
click at [219, 308] on link "Volgende vraag" at bounding box center [213, 299] width 409 height 23
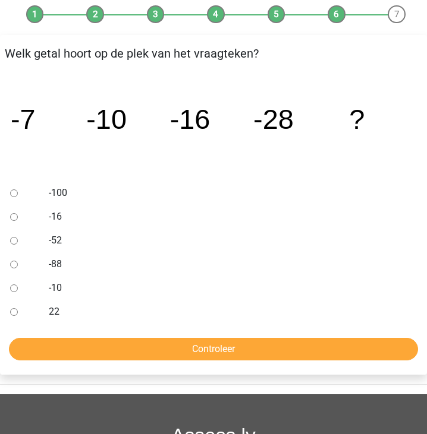
scroll to position [147, 0]
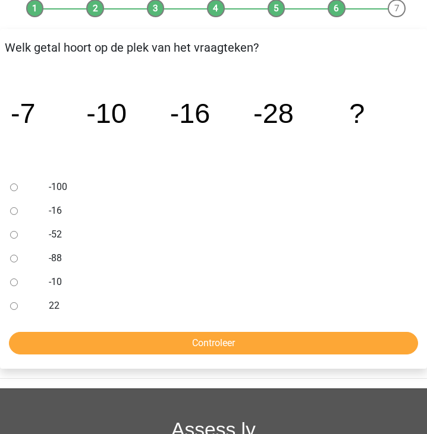
click at [33, 227] on div at bounding box center [22, 235] width 34 height 24
click at [7, 236] on div at bounding box center [22, 235] width 34 height 24
click at [10, 237] on div at bounding box center [22, 235] width 34 height 24
click at [11, 237] on input "-52" at bounding box center [14, 235] width 8 height 8
radio input "true"
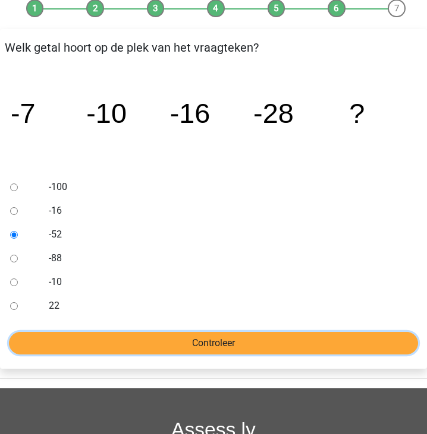
click at [27, 340] on input "Controleer" at bounding box center [213, 343] width 409 height 23
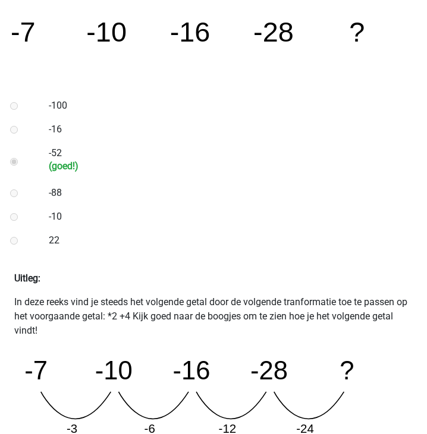
scroll to position [418, 0]
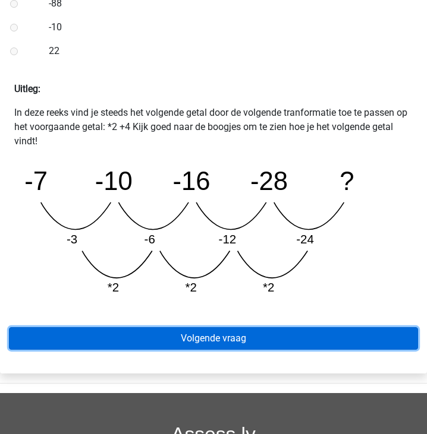
click at [99, 340] on link "Volgende vraag" at bounding box center [213, 338] width 409 height 23
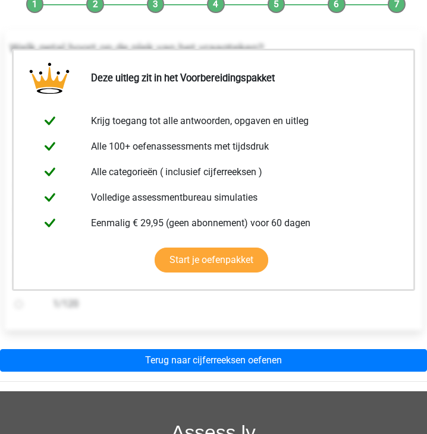
scroll to position [306, 0]
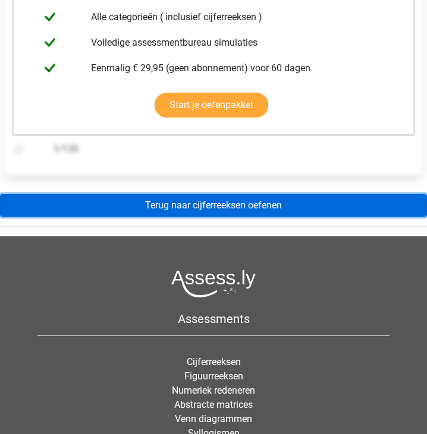
click at [177, 201] on link "Terug naar cijferreeksen oefenen" at bounding box center [213, 205] width 427 height 23
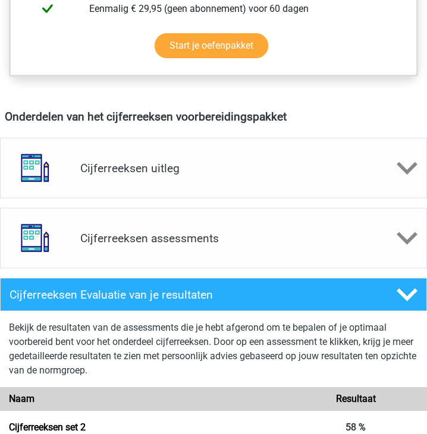
scroll to position [653, 0]
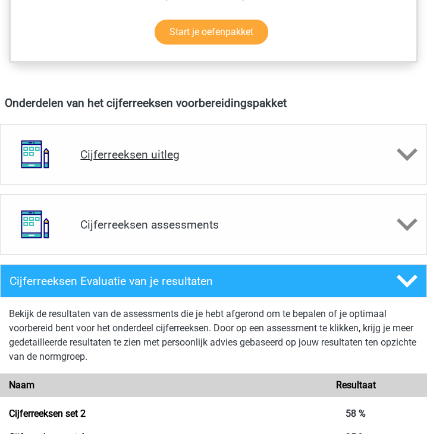
click at [219, 152] on h4 "Cijferreeksen uitleg" at bounding box center [213, 155] width 266 height 14
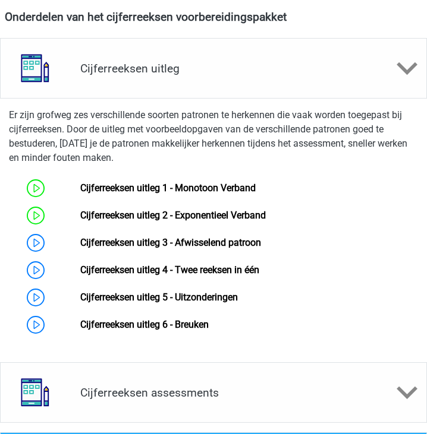
scroll to position [741, 0]
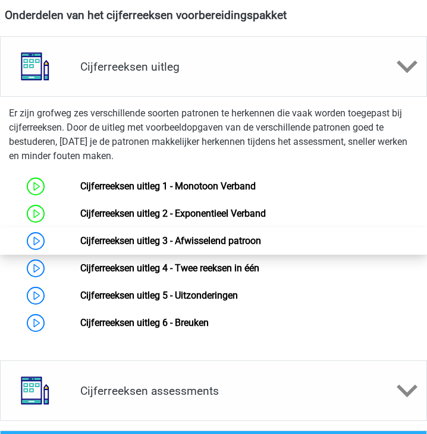
click at [80, 240] on link "Cijferreeksen uitleg 3 - Afwisselend patroon" at bounding box center [170, 240] width 181 height 11
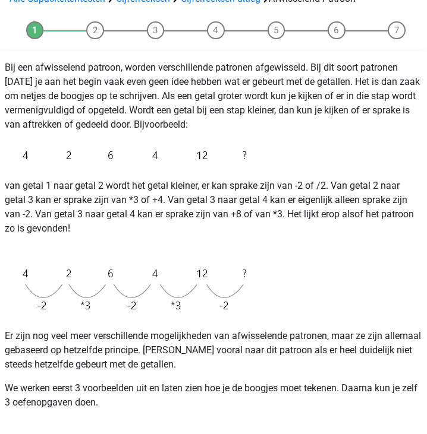
scroll to position [202, 0]
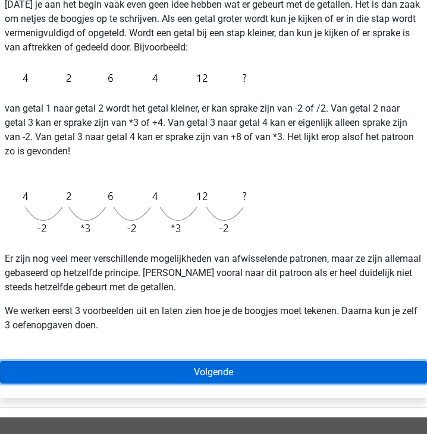
click at [108, 367] on link "Volgende" at bounding box center [213, 372] width 427 height 23
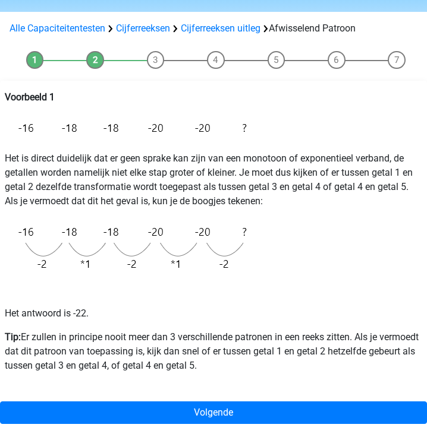
scroll to position [97, 0]
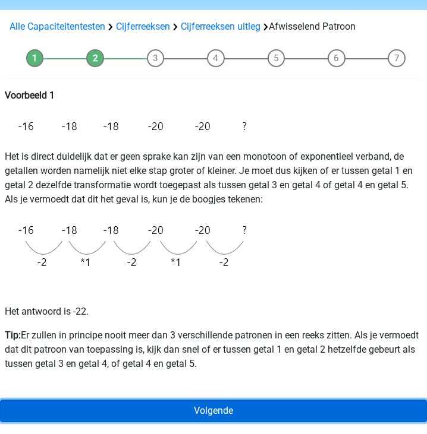
click at [136, 415] on link "Volgende" at bounding box center [213, 411] width 427 height 23
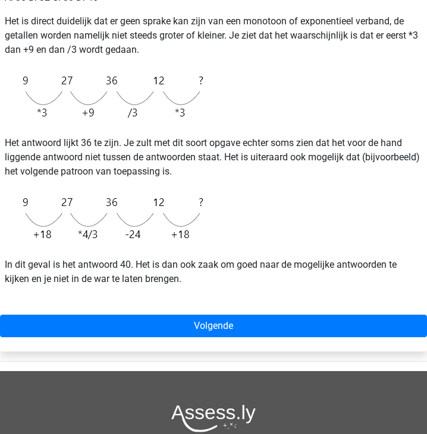
scroll to position [258, 0]
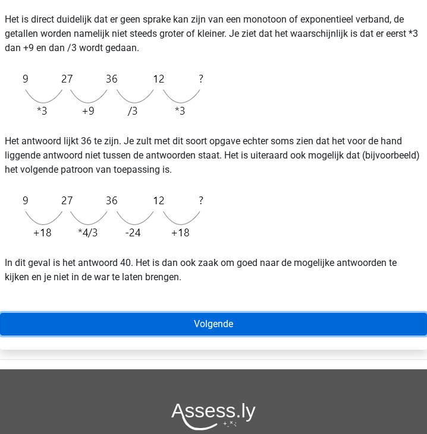
click at [150, 321] on link "Volgende" at bounding box center [213, 324] width 427 height 23
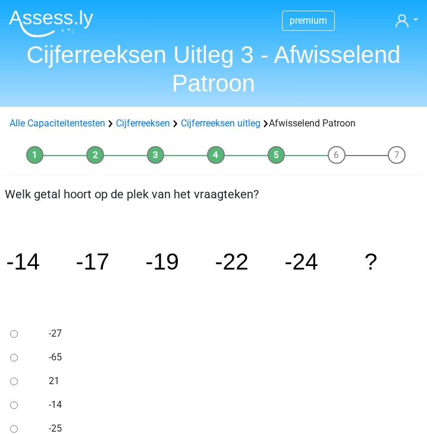
scroll to position [131, 0]
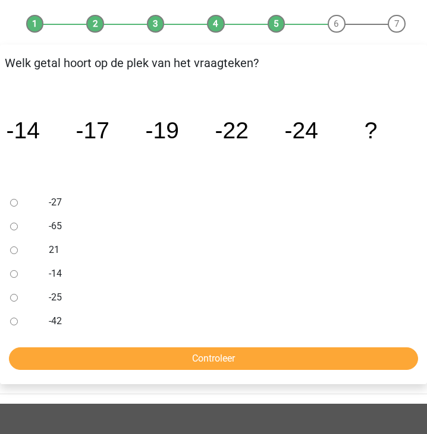
click at [15, 206] on input "-27" at bounding box center [14, 203] width 8 height 8
radio input "true"
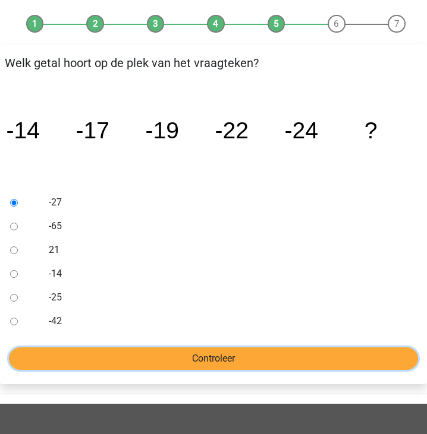
click at [52, 357] on input "Controleer" at bounding box center [213, 359] width 409 height 23
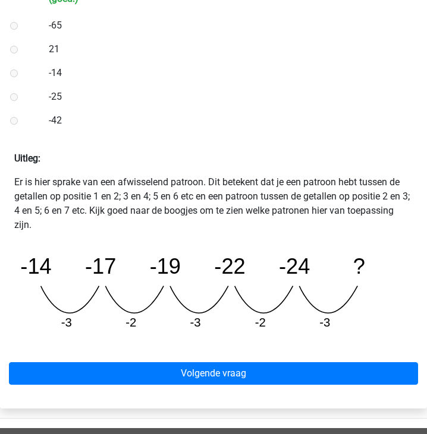
scroll to position [371, 0]
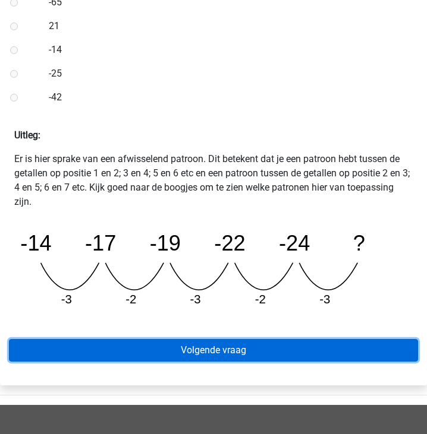
click at [144, 346] on link "Volgende vraag" at bounding box center [213, 350] width 409 height 23
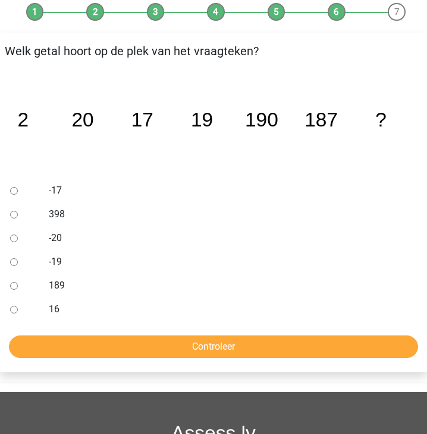
scroll to position [144, 0]
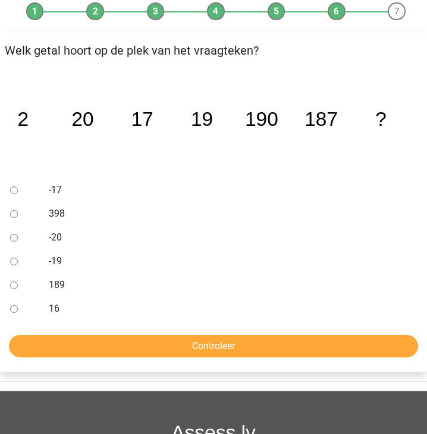
click at [42, 288] on div "189" at bounding box center [231, 285] width 382 height 24
click at [16, 288] on input "189" at bounding box center [14, 286] width 8 height 8
radio input "true"
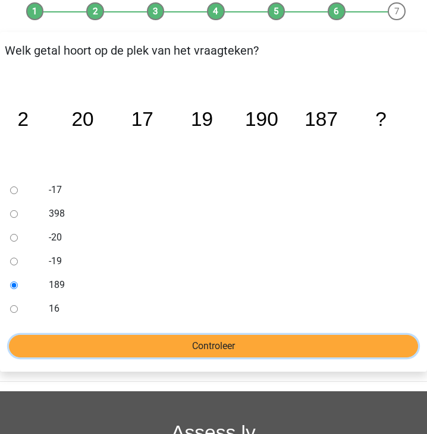
click at [35, 342] on input "Controleer" at bounding box center [213, 346] width 409 height 23
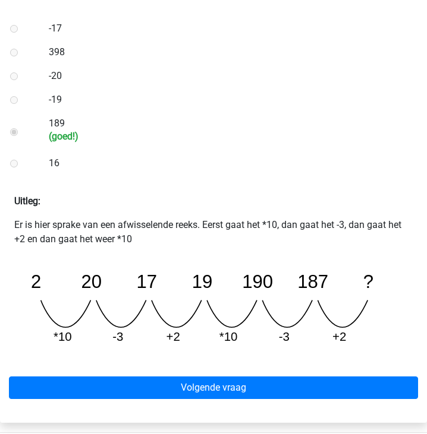
scroll to position [319, 0]
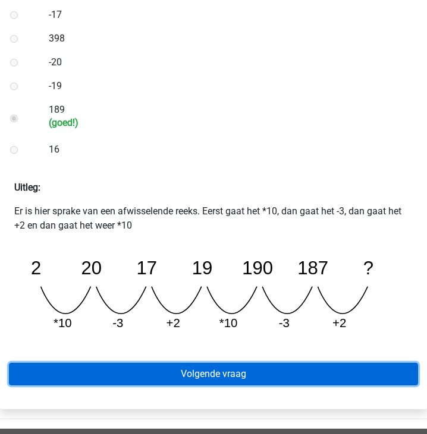
click at [75, 373] on link "Volgende vraag" at bounding box center [213, 374] width 409 height 23
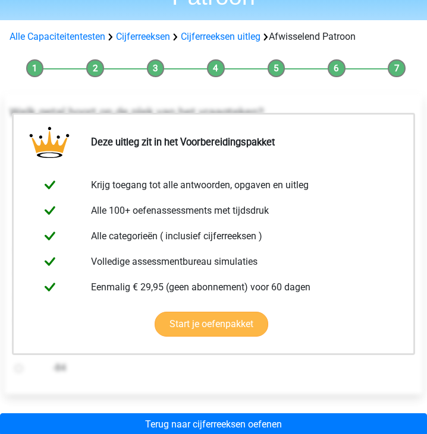
scroll to position [376, 0]
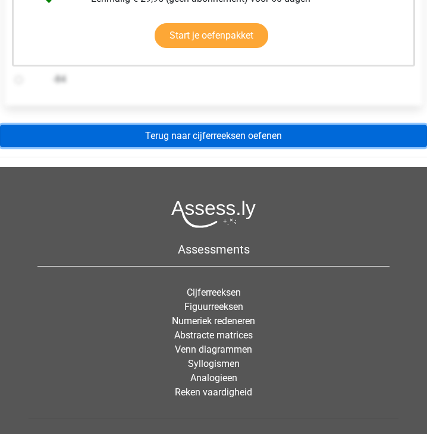
click at [201, 142] on link "Terug naar cijferreeksen oefenen" at bounding box center [213, 136] width 427 height 23
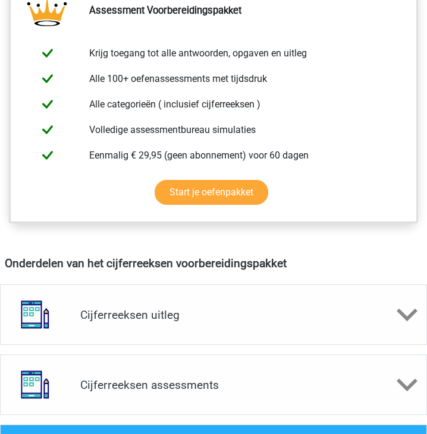
scroll to position [582, 0]
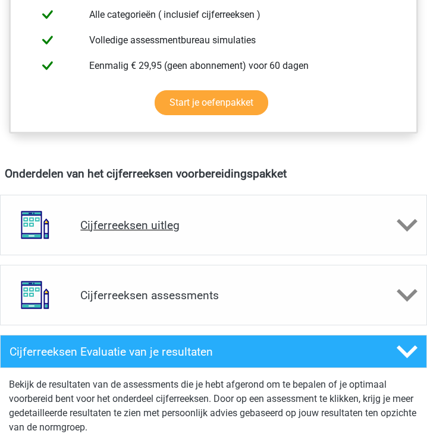
click at [154, 227] on h4 "Cijferreeksen uitleg" at bounding box center [213, 226] width 266 height 14
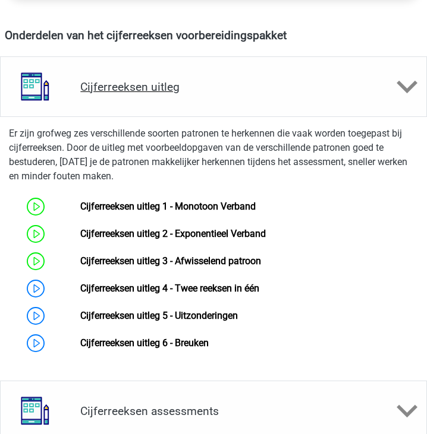
scroll to position [723, 0]
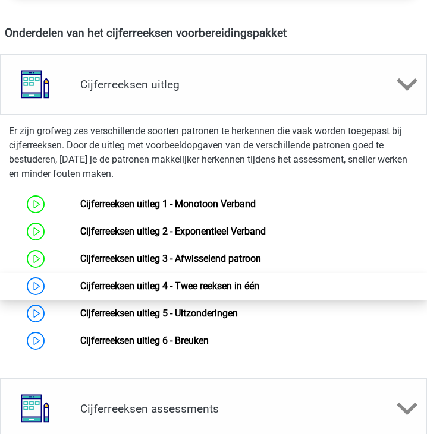
click at [80, 289] on link "Cijferreeksen uitleg 4 - Twee reeksen in één" at bounding box center [169, 286] width 179 height 11
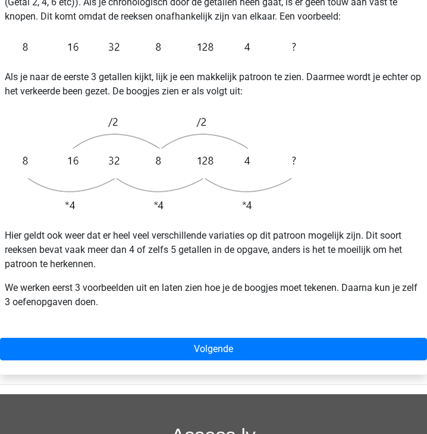
scroll to position [242, 0]
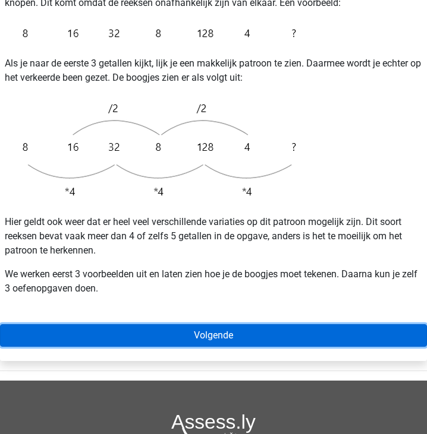
click at [74, 327] on link "Volgende" at bounding box center [213, 335] width 427 height 23
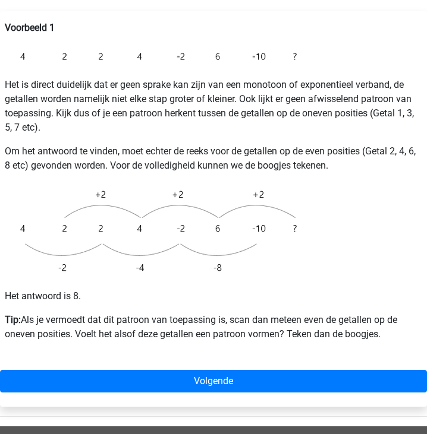
scroll to position [165, 0]
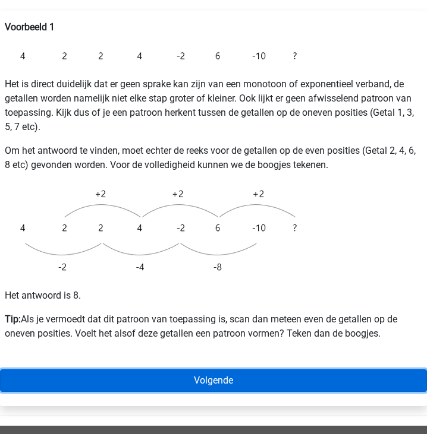
click at [189, 383] on link "Volgende" at bounding box center [213, 381] width 427 height 23
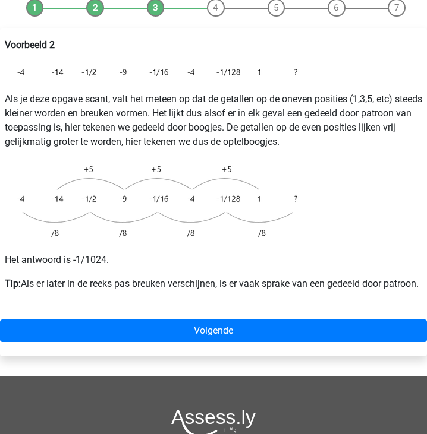
scroll to position [114, 0]
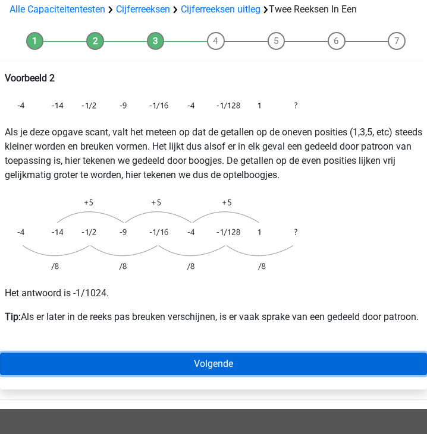
click at [153, 376] on link "Volgende" at bounding box center [213, 364] width 427 height 23
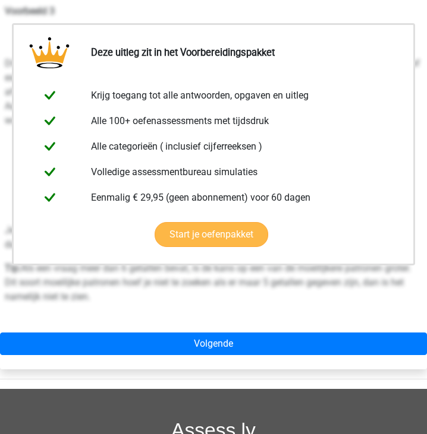
scroll to position [343, 0]
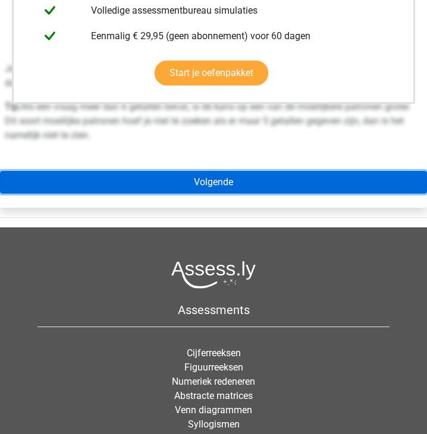
click at [159, 193] on link "Volgende" at bounding box center [213, 182] width 427 height 23
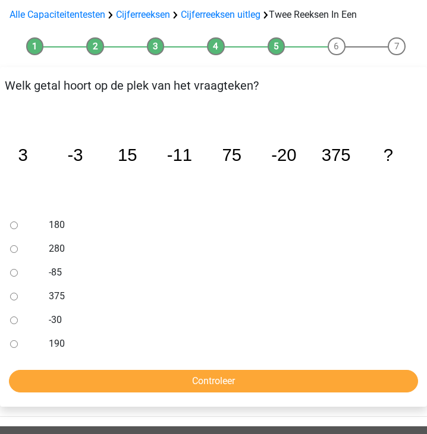
scroll to position [111, 0]
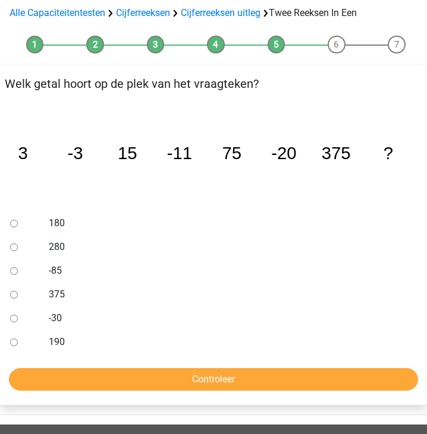
click at [12, 322] on input "-30" at bounding box center [14, 319] width 8 height 8
radio input "true"
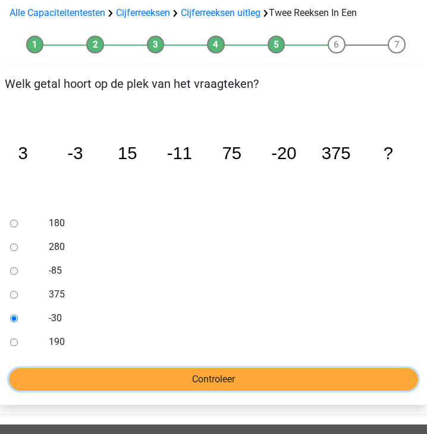
click at [43, 377] on input "Controleer" at bounding box center [213, 379] width 409 height 23
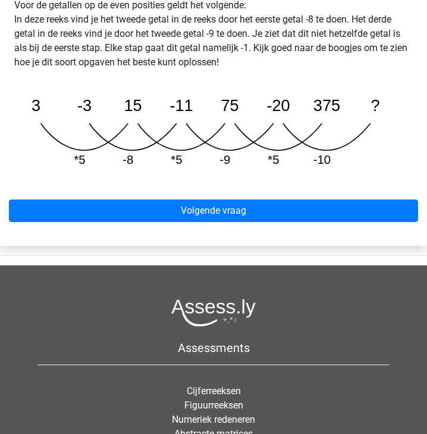
scroll to position [586, 0]
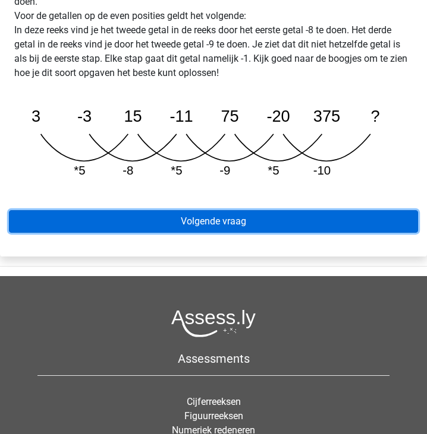
click at [212, 225] on link "Volgende vraag" at bounding box center [213, 221] width 409 height 23
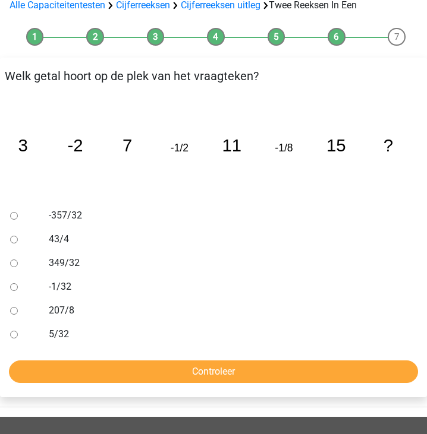
scroll to position [116, 0]
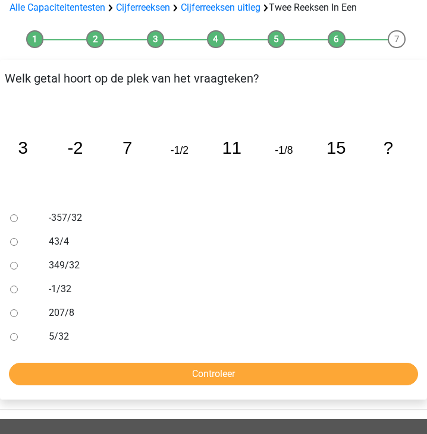
click at [67, 290] on label "-1/32" at bounding box center [231, 289] width 364 height 14
click at [18, 290] on input "-1/32" at bounding box center [14, 290] width 8 height 8
radio input "true"
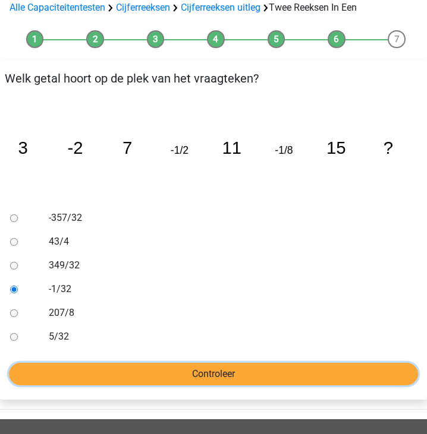
click at [67, 370] on input "Controleer" at bounding box center [213, 374] width 409 height 23
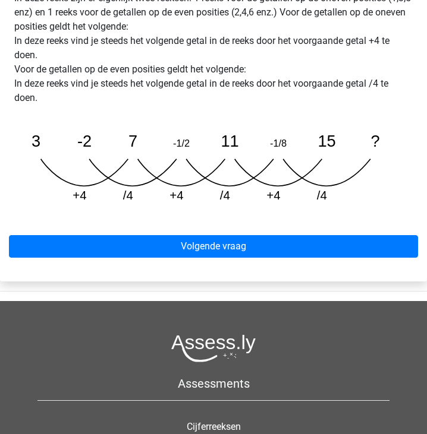
scroll to position [543, 0]
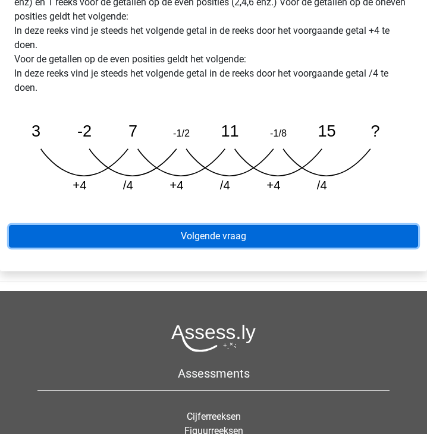
click at [138, 233] on link "Volgende vraag" at bounding box center [213, 236] width 409 height 23
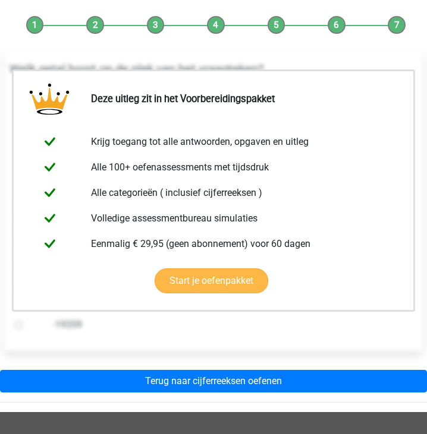
scroll to position [225, 0]
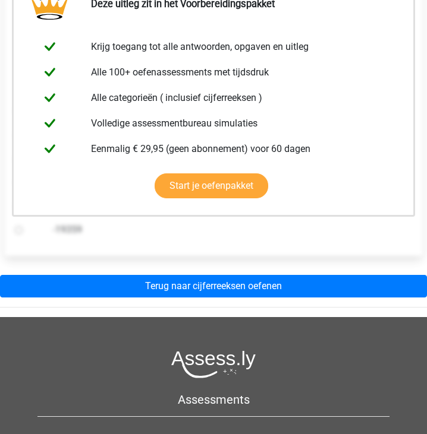
click at [137, 271] on div "Deze uitleg zit in het Voorbereidingspakket Krijg toegang tot alle antwoorden, …" at bounding box center [213, 129] width 427 height 357
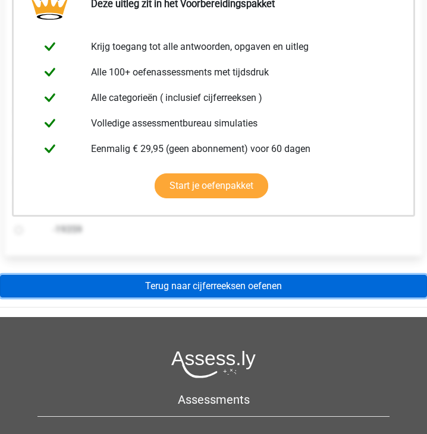
click at [138, 288] on link "Terug naar cijferreeksen oefenen" at bounding box center [213, 286] width 427 height 23
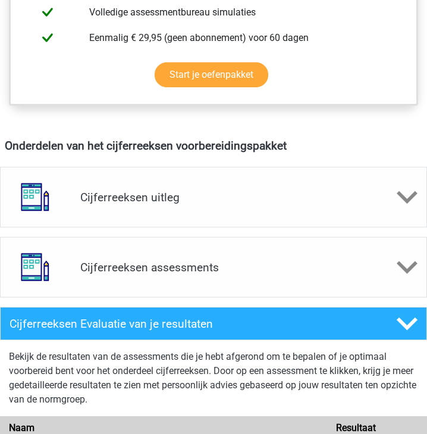
scroll to position [609, 0]
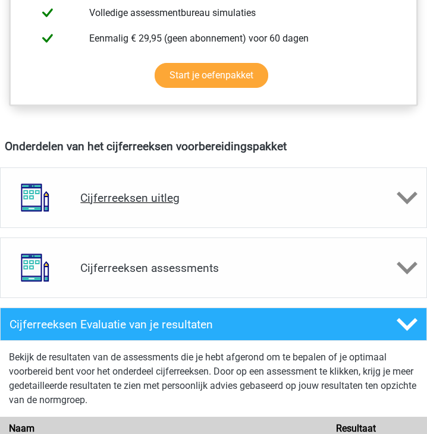
click at [136, 184] on div "Cijferreeksen uitleg" at bounding box center [213, 198] width 427 height 61
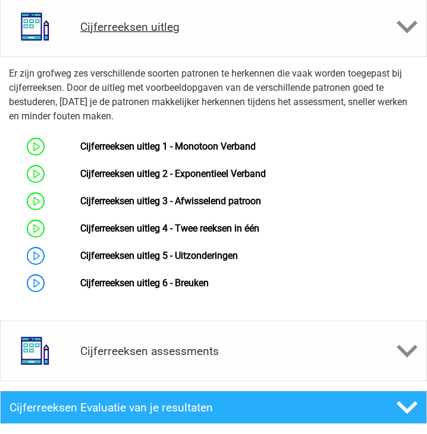
scroll to position [789, 0]
